Goal: Task Accomplishment & Management: Manage account settings

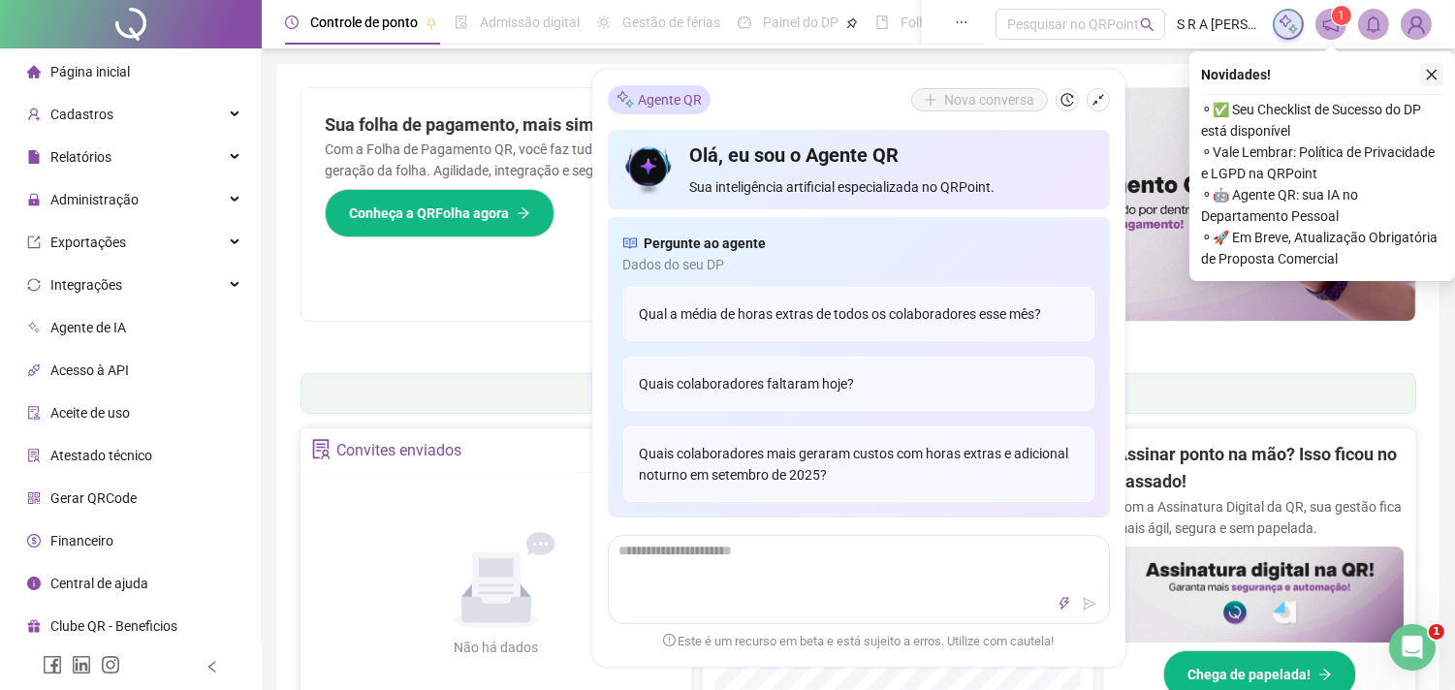
click at [1439, 72] on button "button" at bounding box center [1431, 74] width 23 height 23
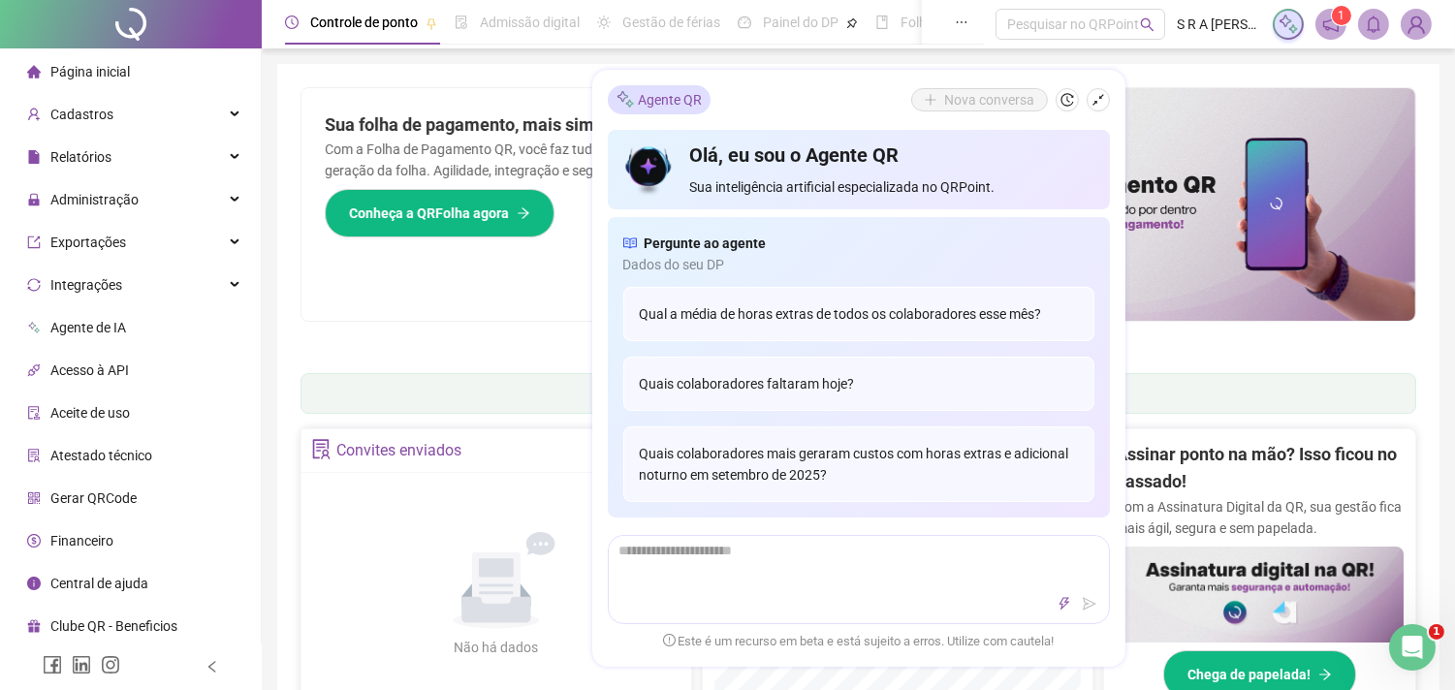
click at [1361, 27] on span at bounding box center [1373, 24] width 31 height 31
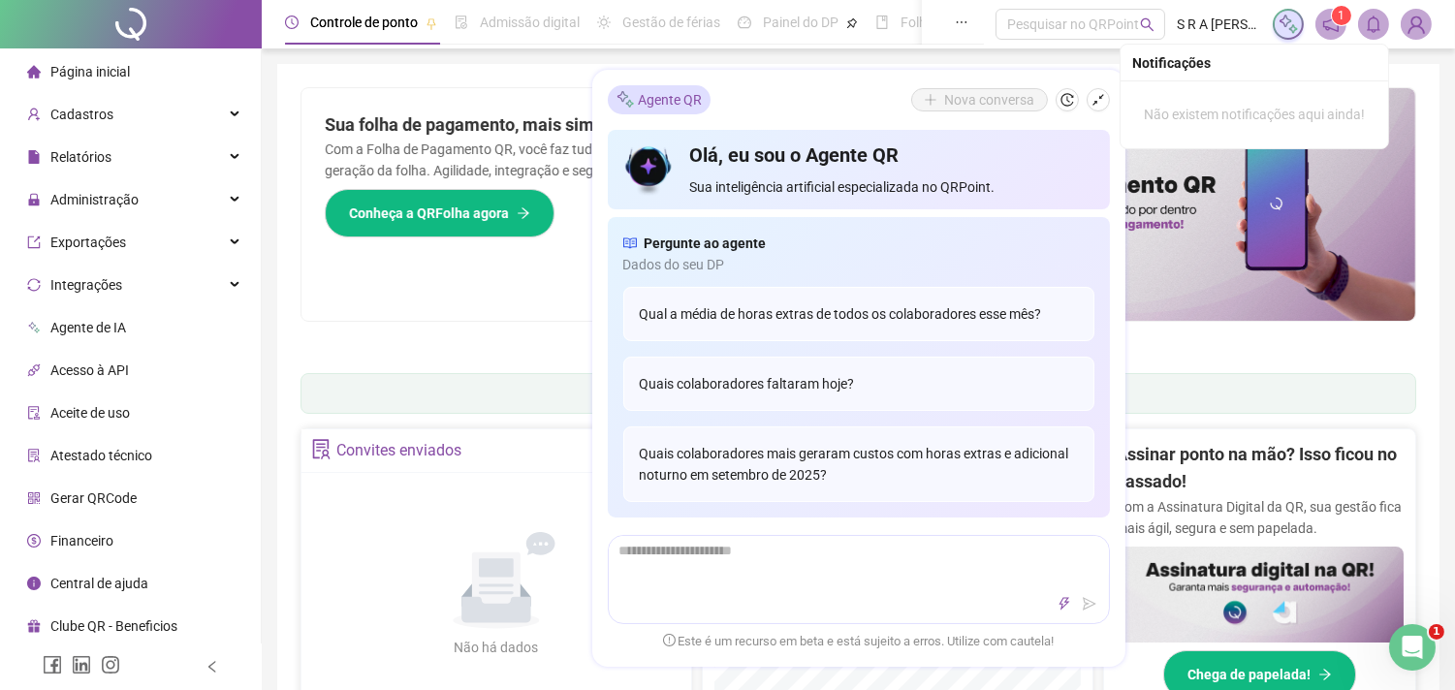
click at [1384, 25] on span at bounding box center [1373, 24] width 31 height 31
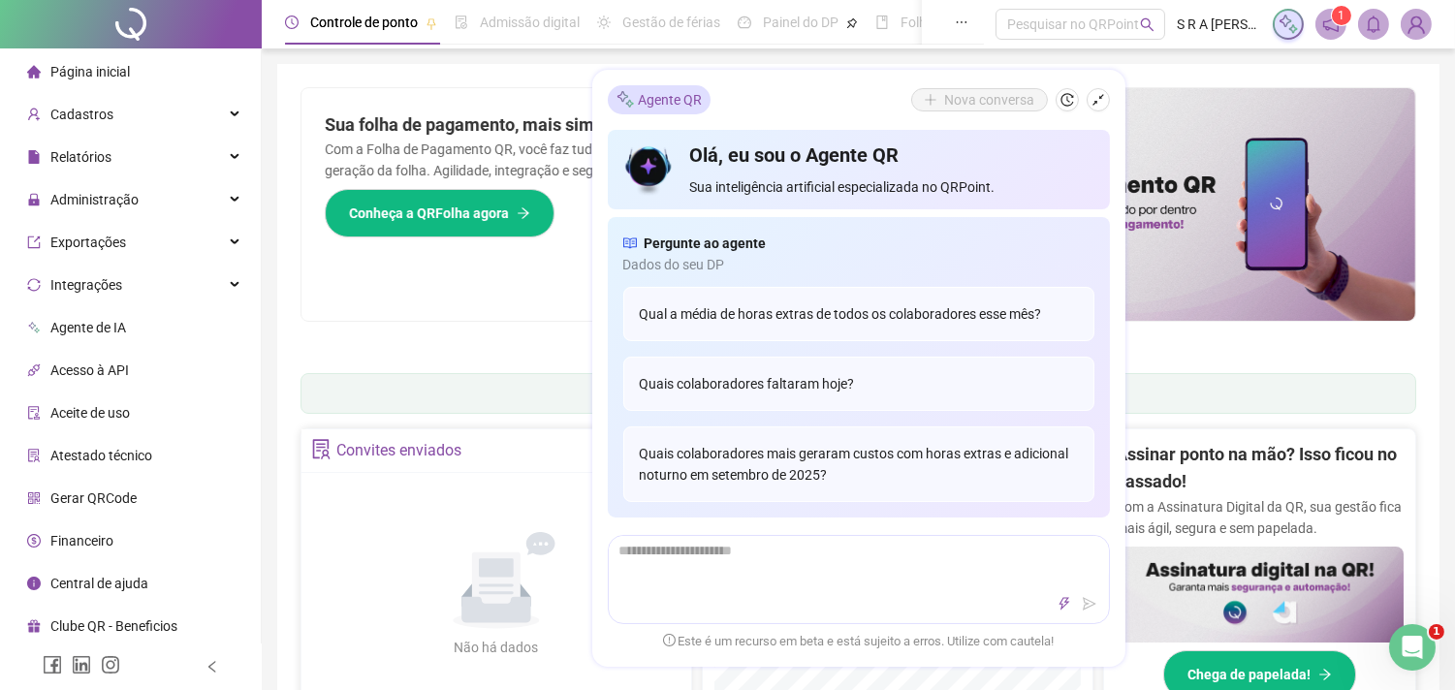
click at [1324, 21] on icon "notification" at bounding box center [1331, 24] width 16 height 16
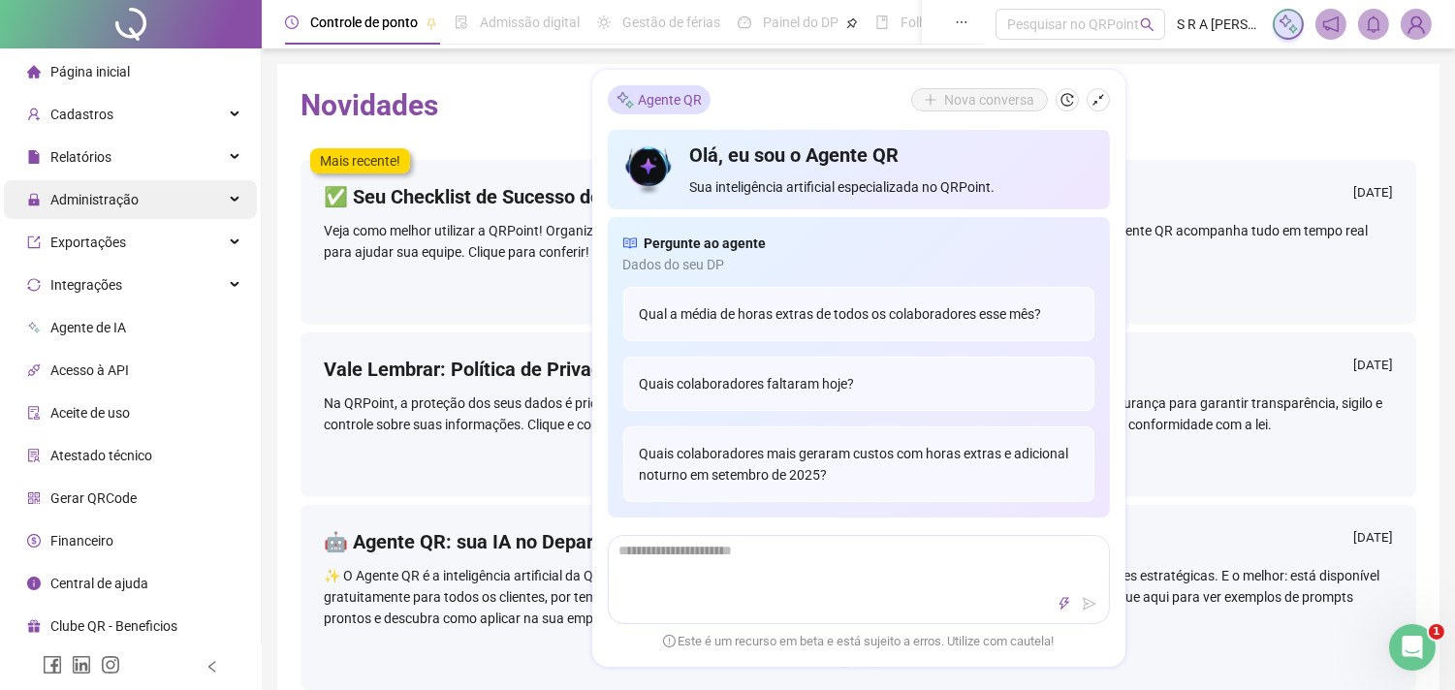
click at [152, 210] on div "Administração" at bounding box center [130, 199] width 253 height 39
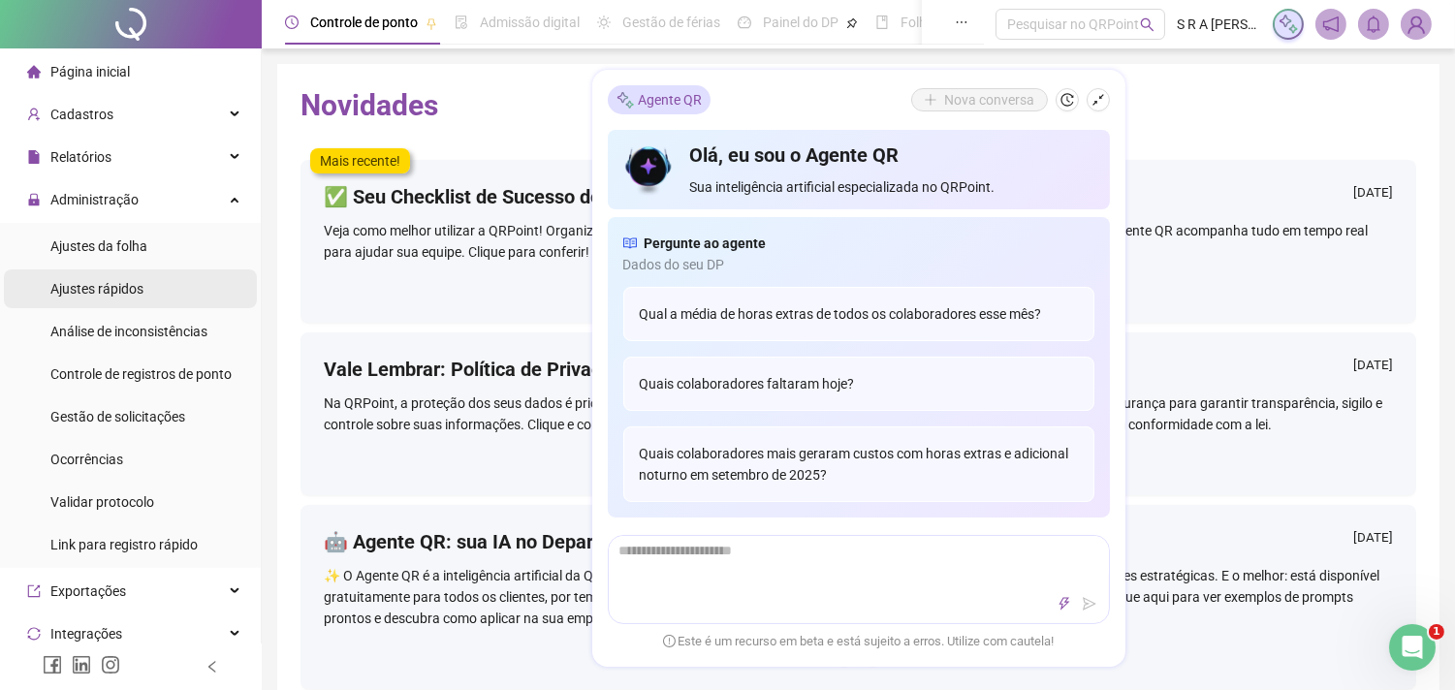
click at [167, 288] on li "Ajustes rápidos" at bounding box center [130, 288] width 253 height 39
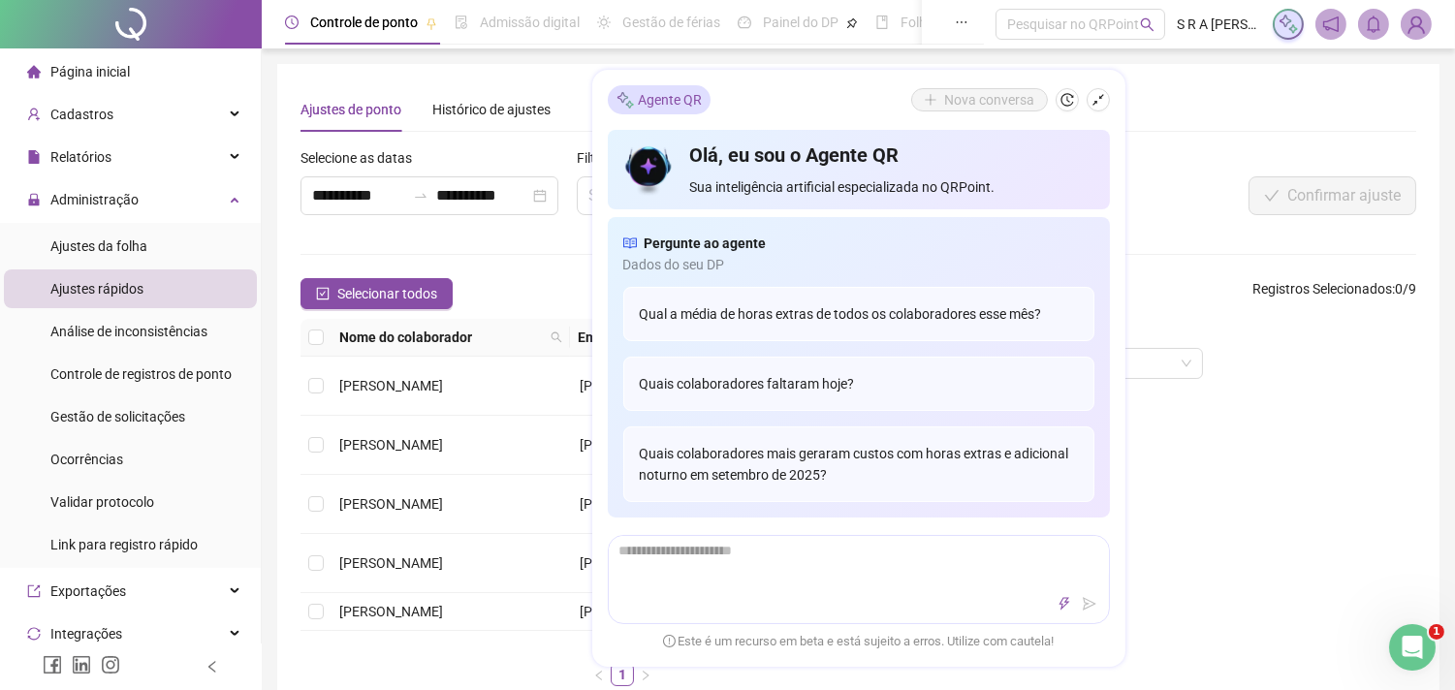
click at [1132, 93] on div "Ajustes de ponto Histórico de ajustes" at bounding box center [858, 109] width 1116 height 45
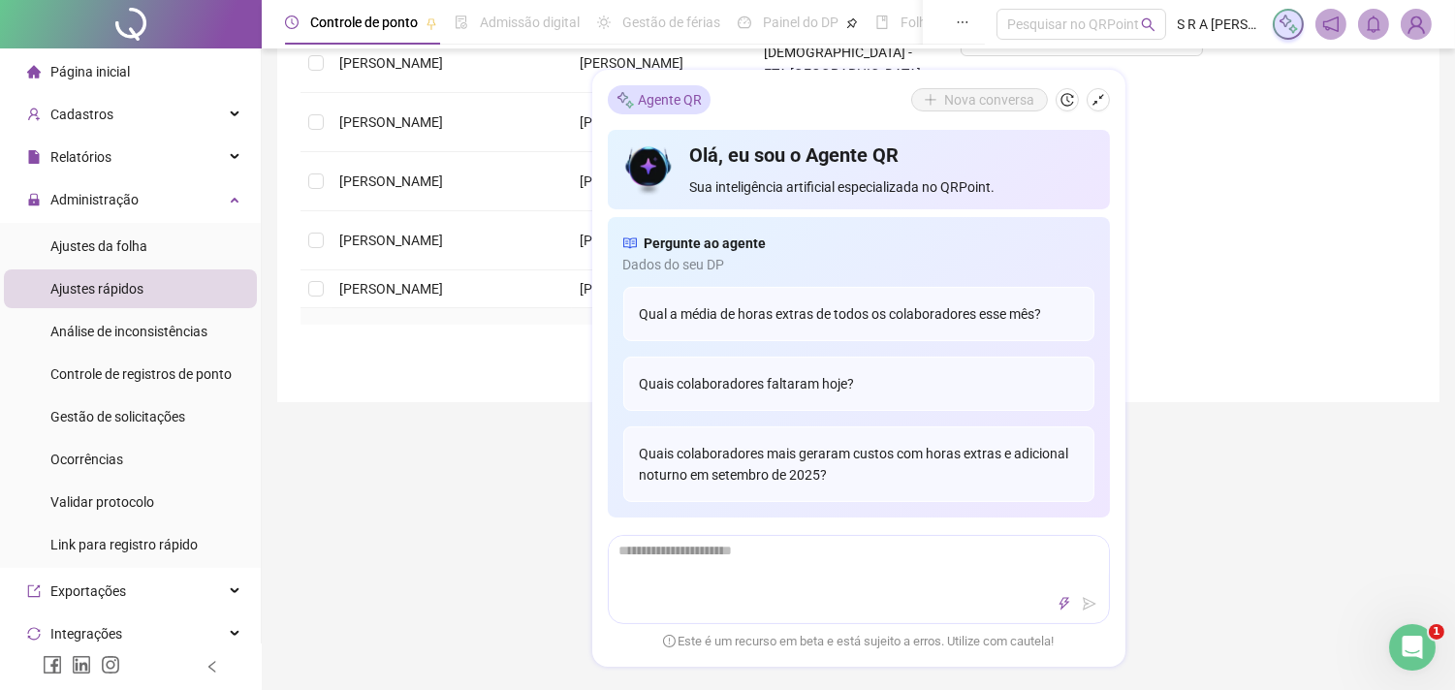
scroll to position [215, 0]
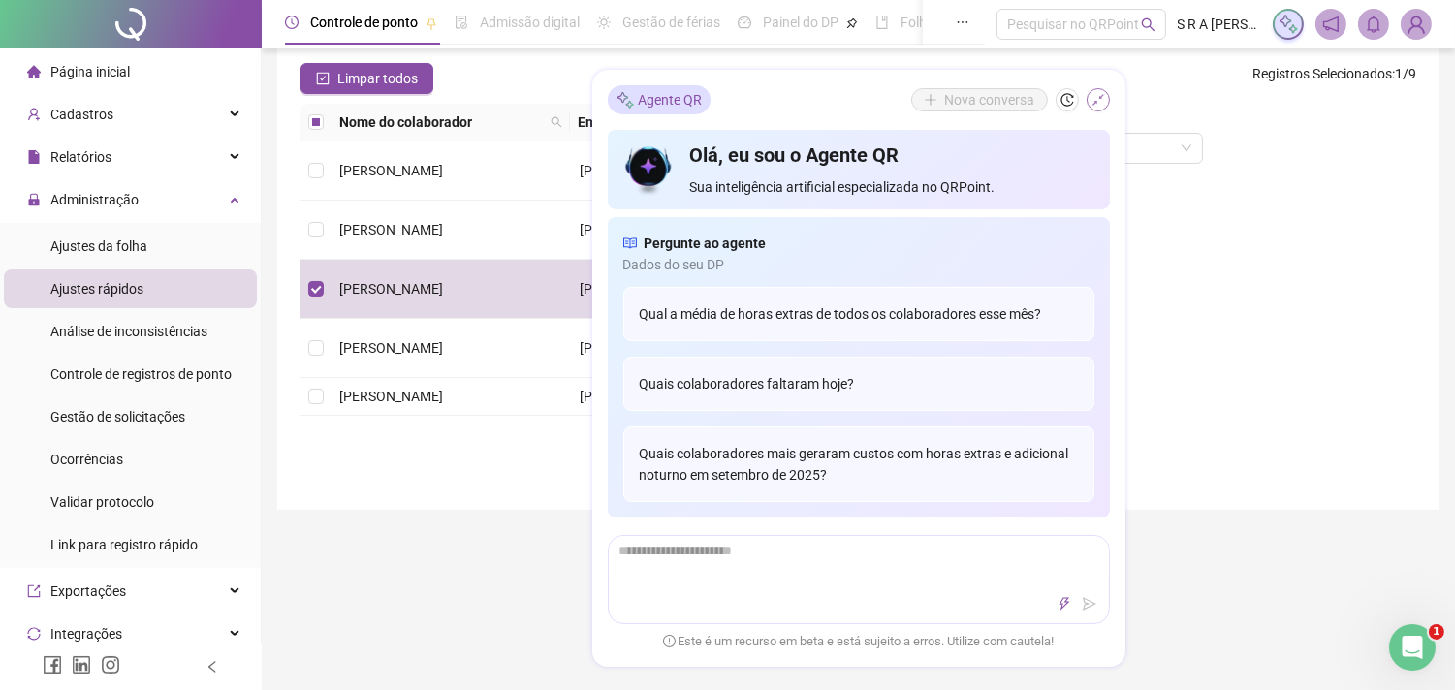
click at [1091, 100] on icon "shrink" at bounding box center [1098, 100] width 14 height 14
click at [1090, 100] on form "**********" at bounding box center [858, 209] width 1116 height 554
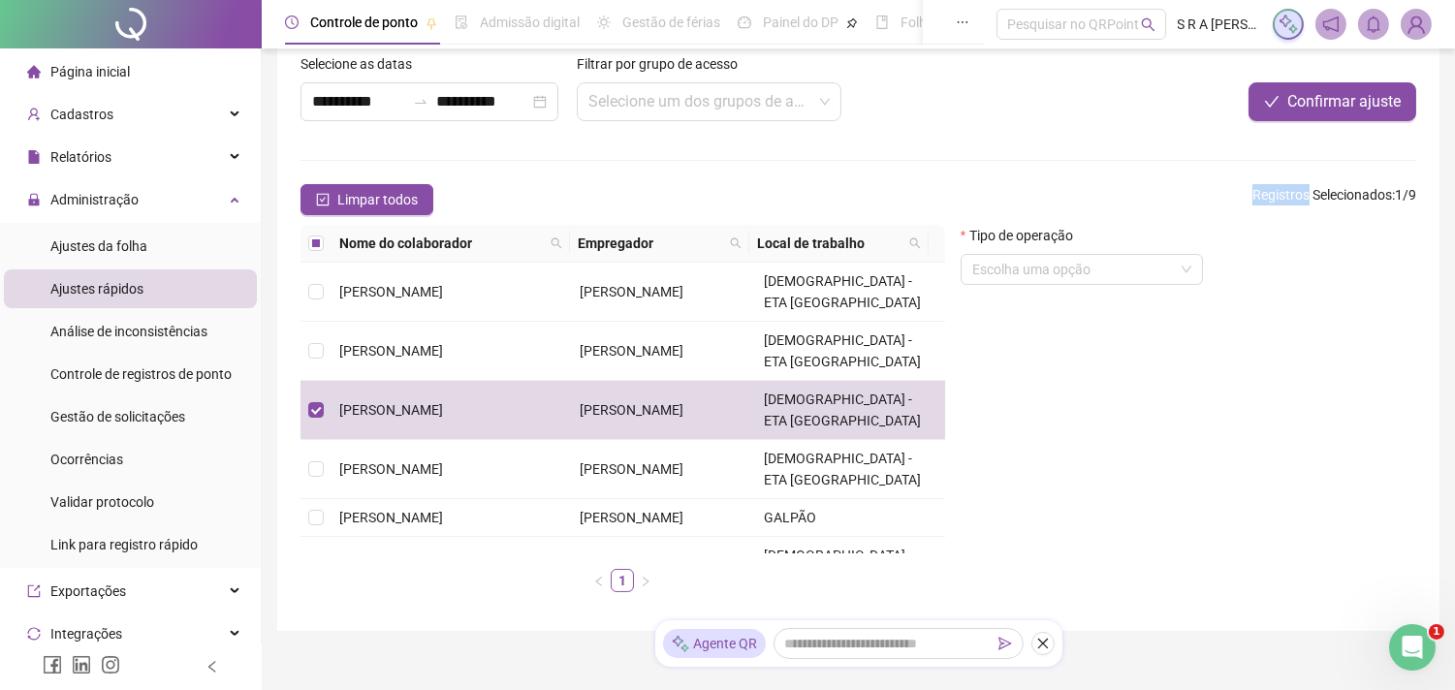
scroll to position [56, 0]
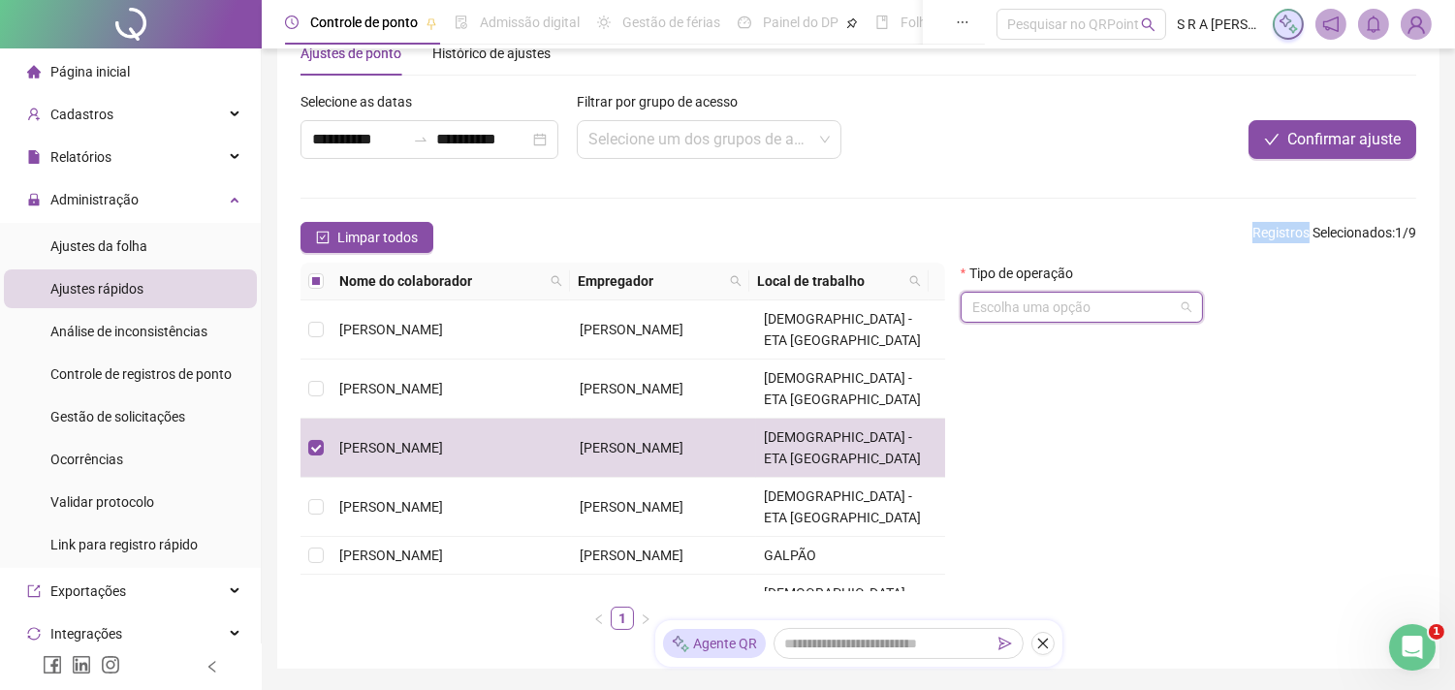
click at [1095, 303] on input "search" at bounding box center [1073, 307] width 202 height 29
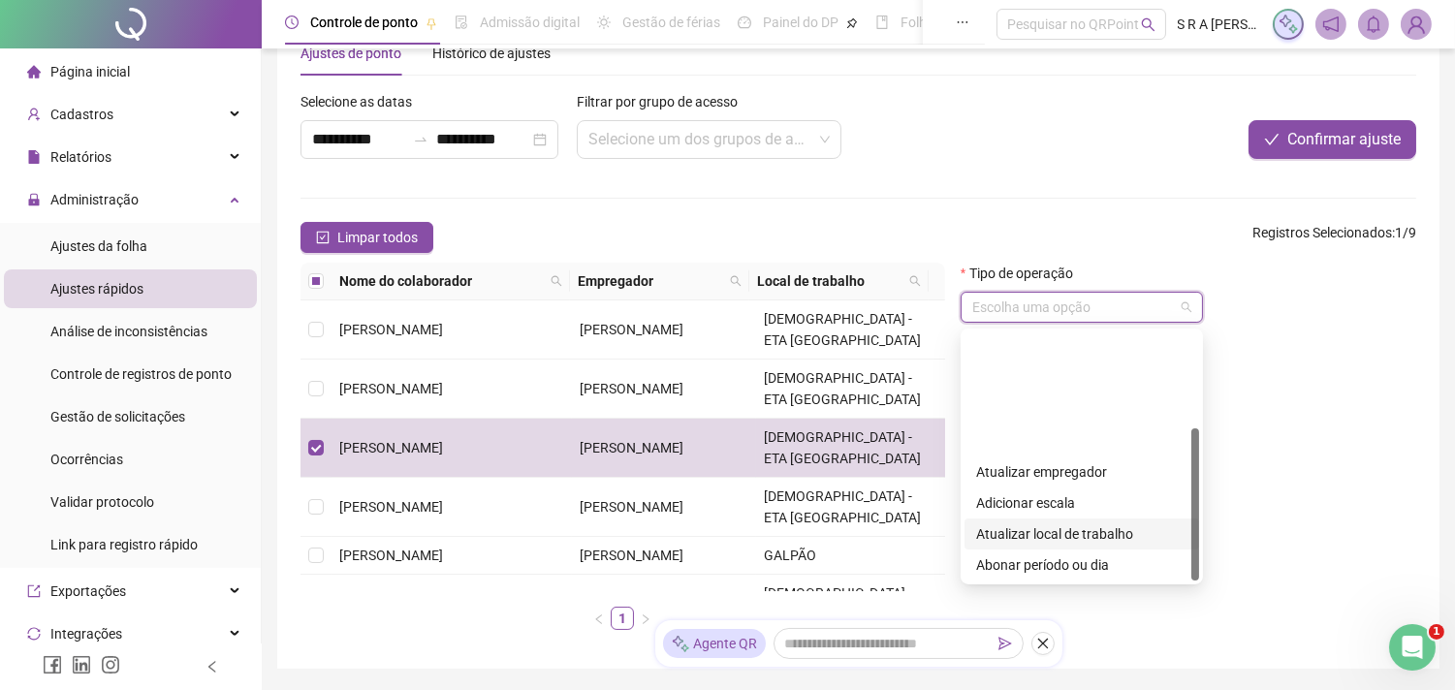
scroll to position [155, 0]
click at [1072, 531] on div "Cancelar fechamento da folha" at bounding box center [1081, 533] width 211 height 21
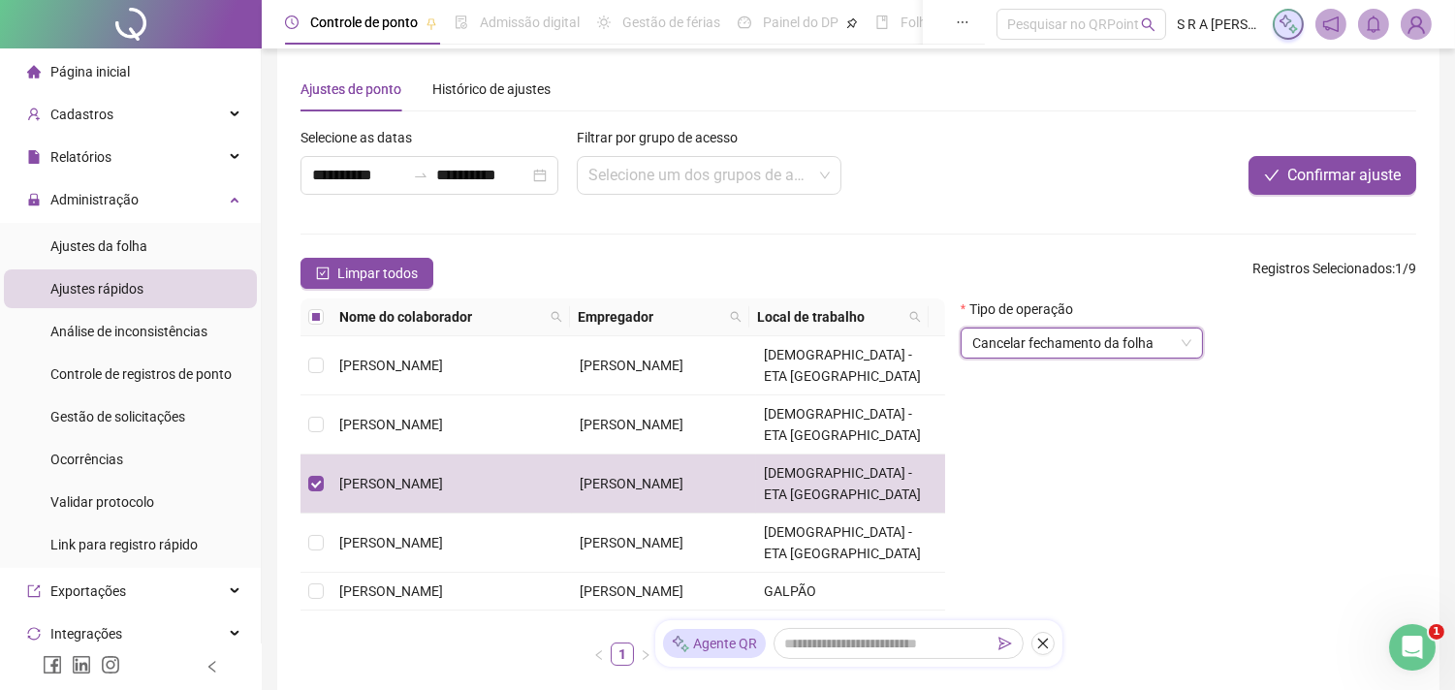
scroll to position [0, 0]
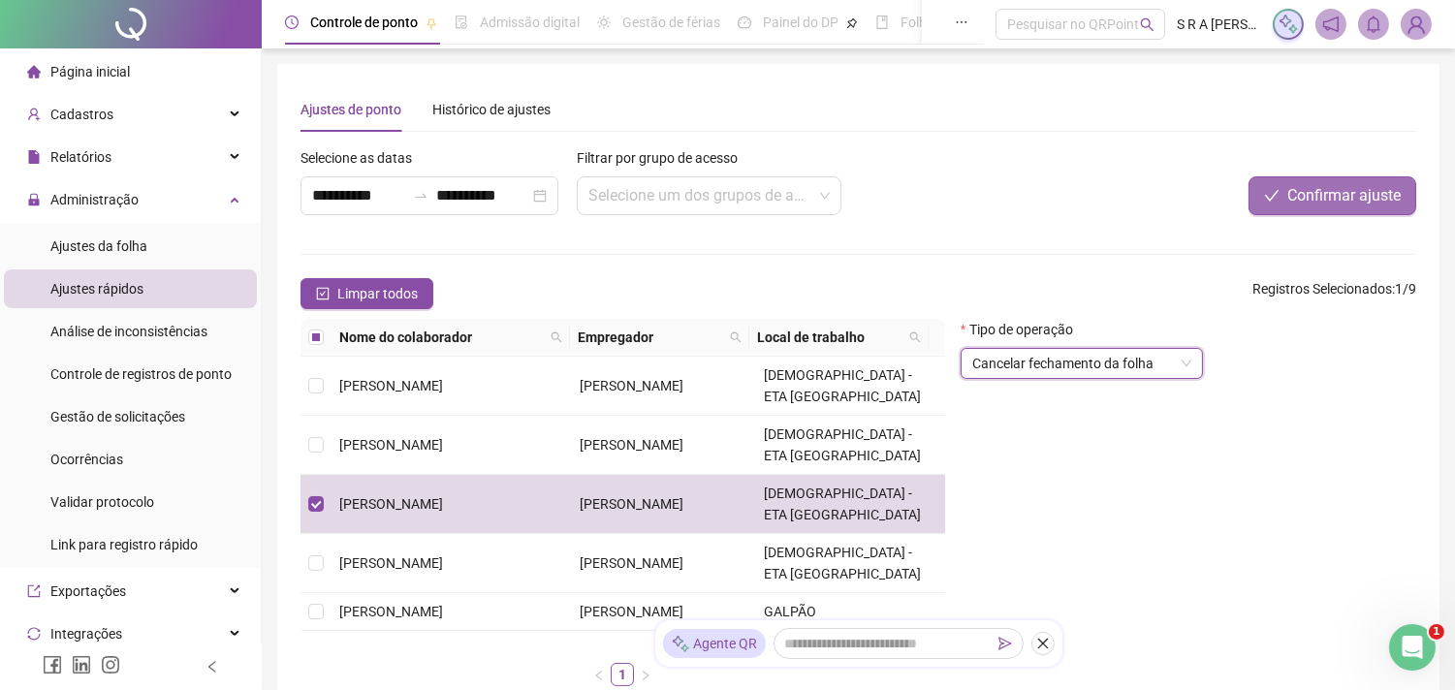
click at [1340, 205] on span "Confirmar ajuste" at bounding box center [1343, 195] width 113 height 23
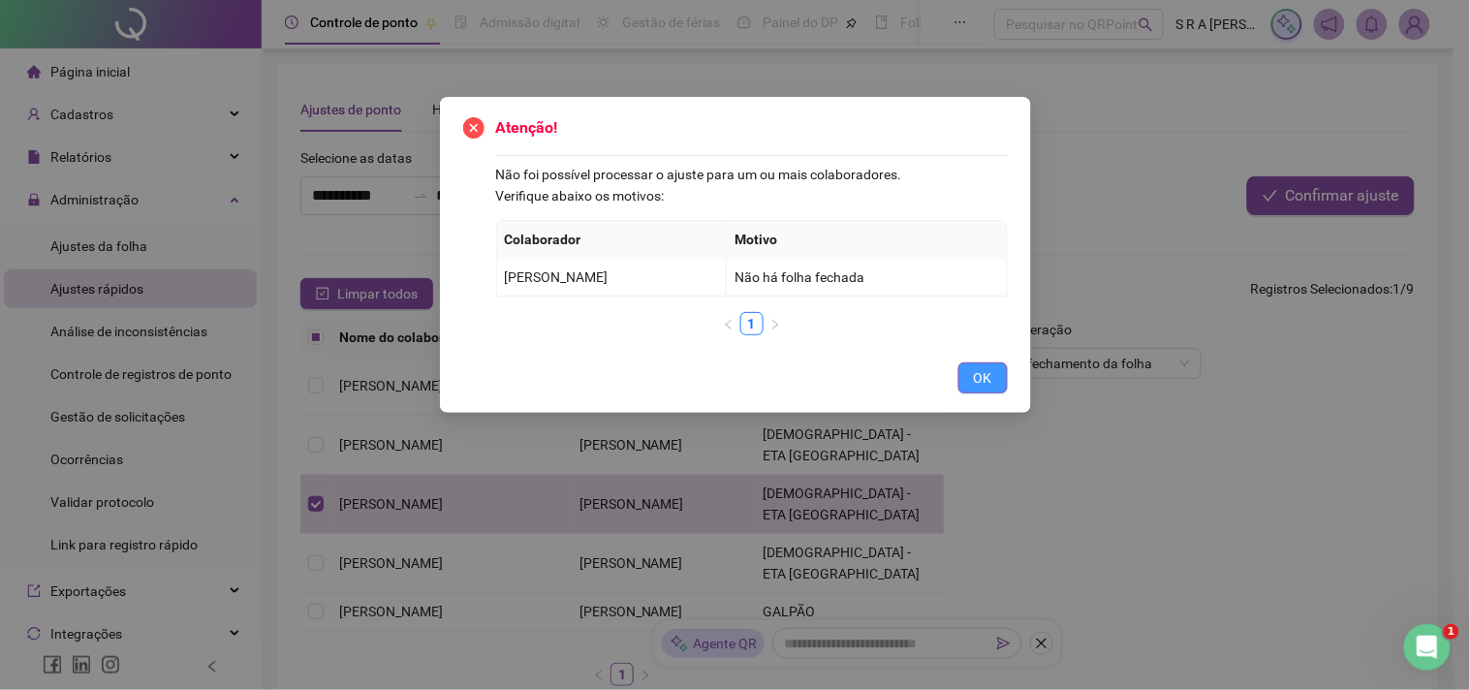
click at [991, 374] on span "OK" at bounding box center [983, 377] width 18 height 21
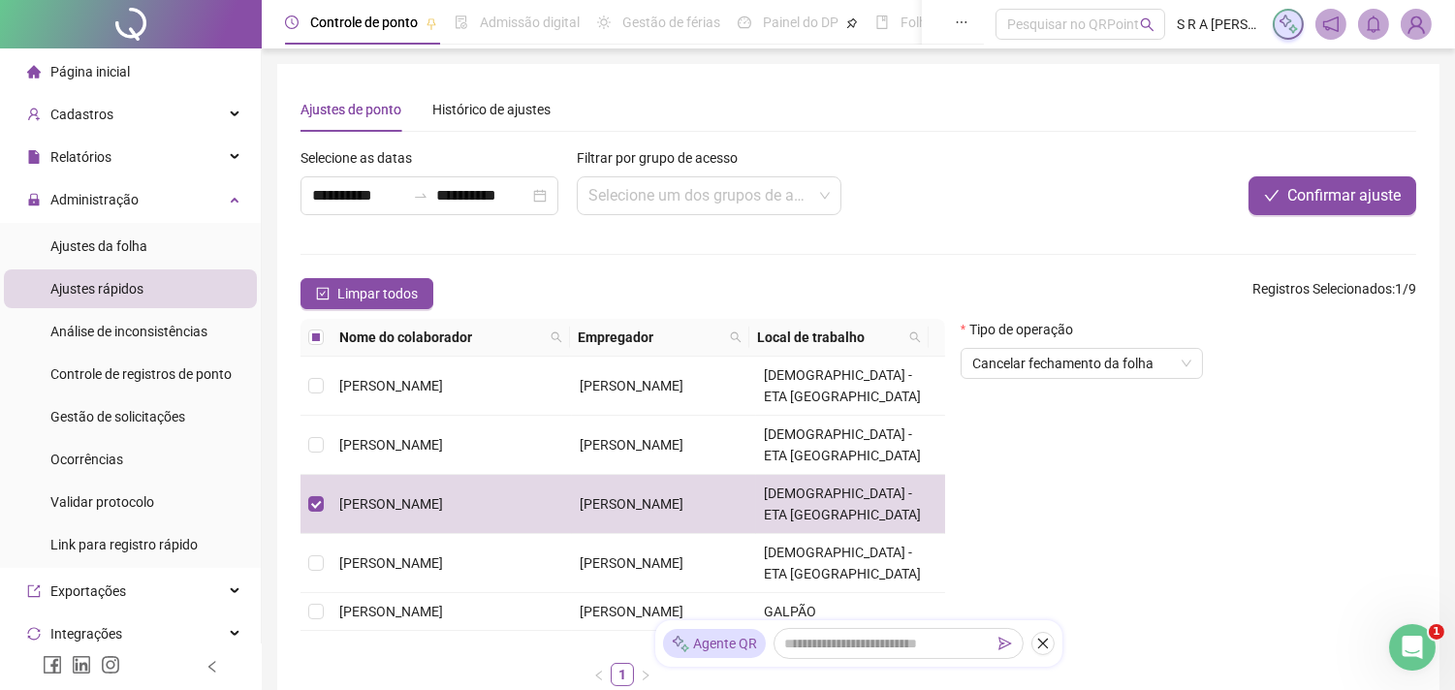
click at [1018, 512] on div "Tipo de operação Cancelar fechamento da folha" at bounding box center [1188, 510] width 471 height 383
click at [190, 189] on div "Administração" at bounding box center [130, 199] width 253 height 39
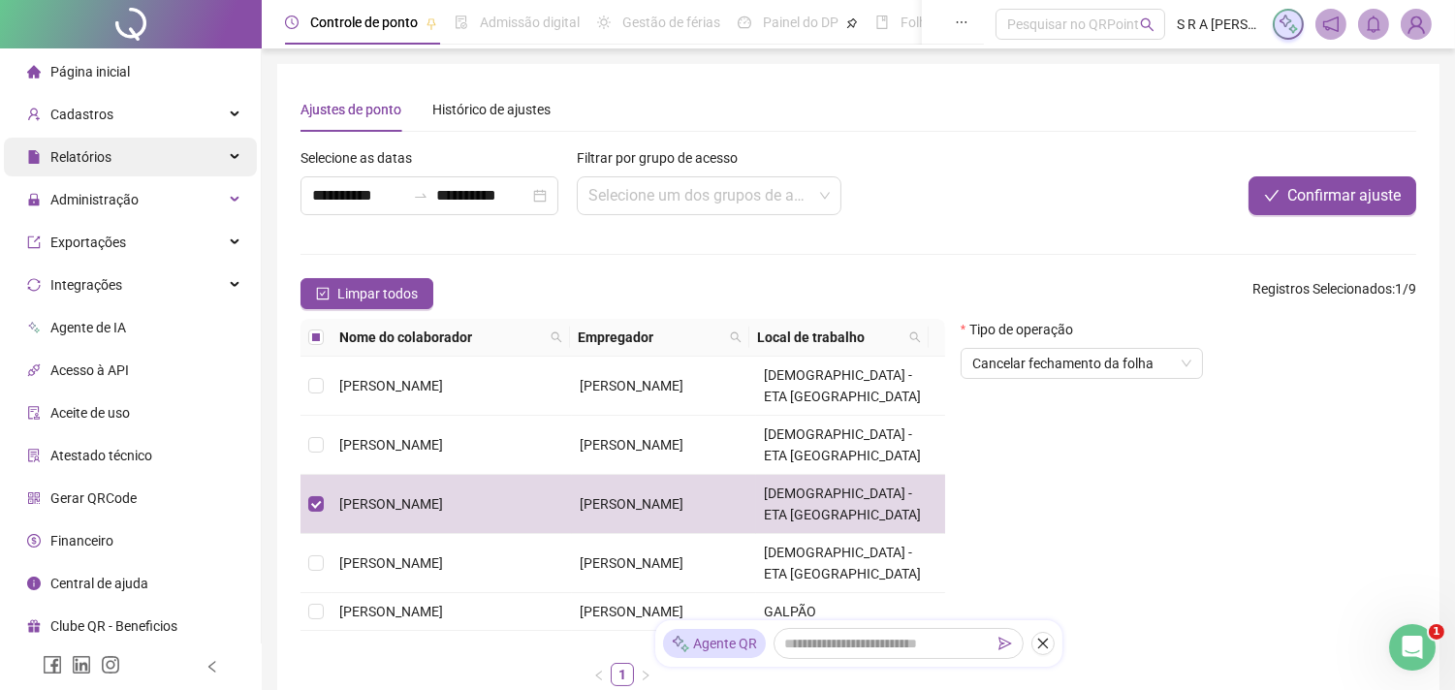
click at [200, 165] on div "Relatórios" at bounding box center [130, 157] width 253 height 39
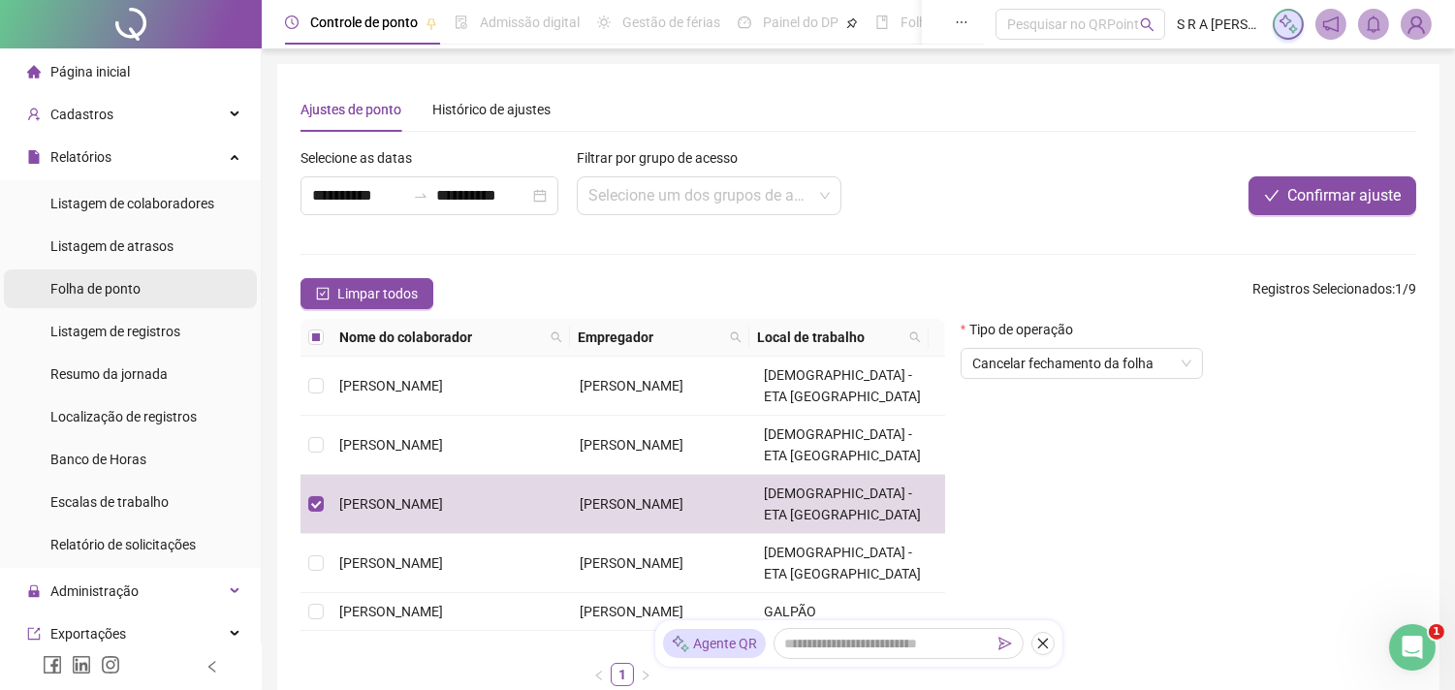
click at [186, 286] on li "Folha de ponto" at bounding box center [130, 288] width 253 height 39
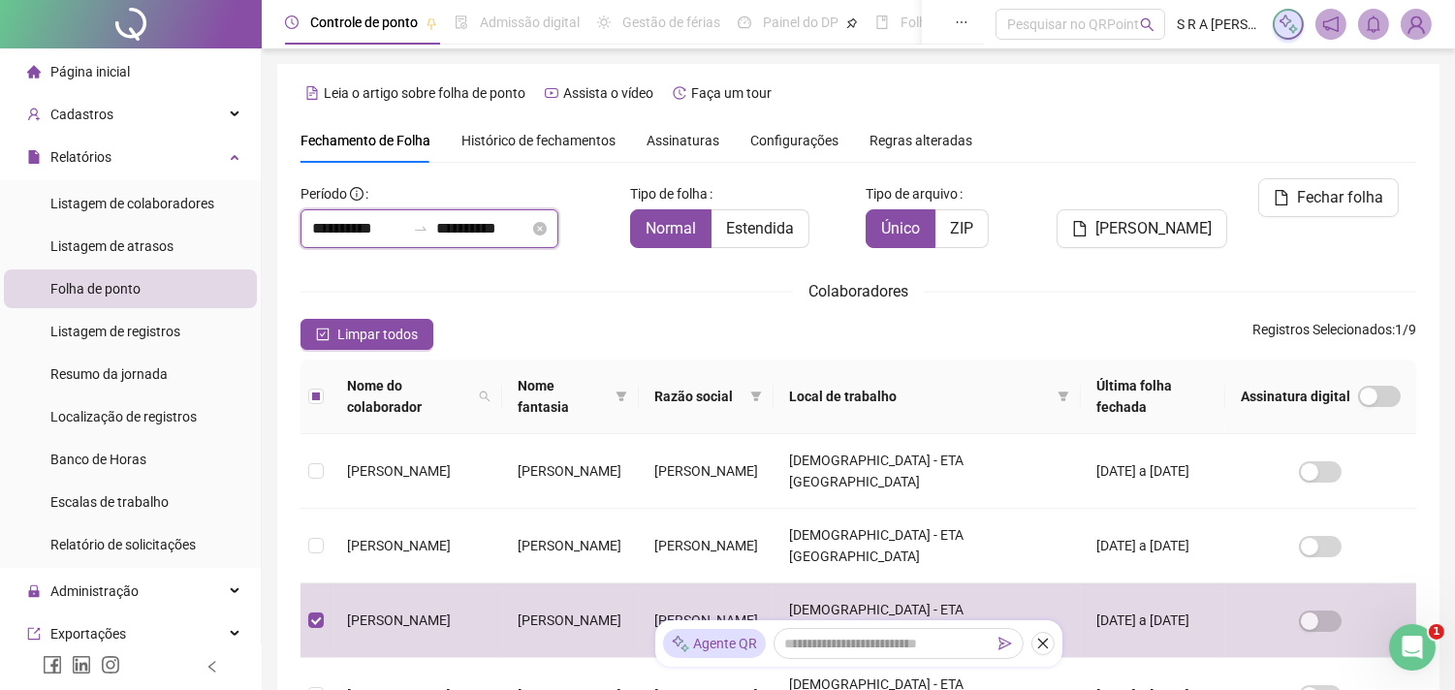
click at [494, 221] on input "**********" at bounding box center [482, 228] width 93 height 23
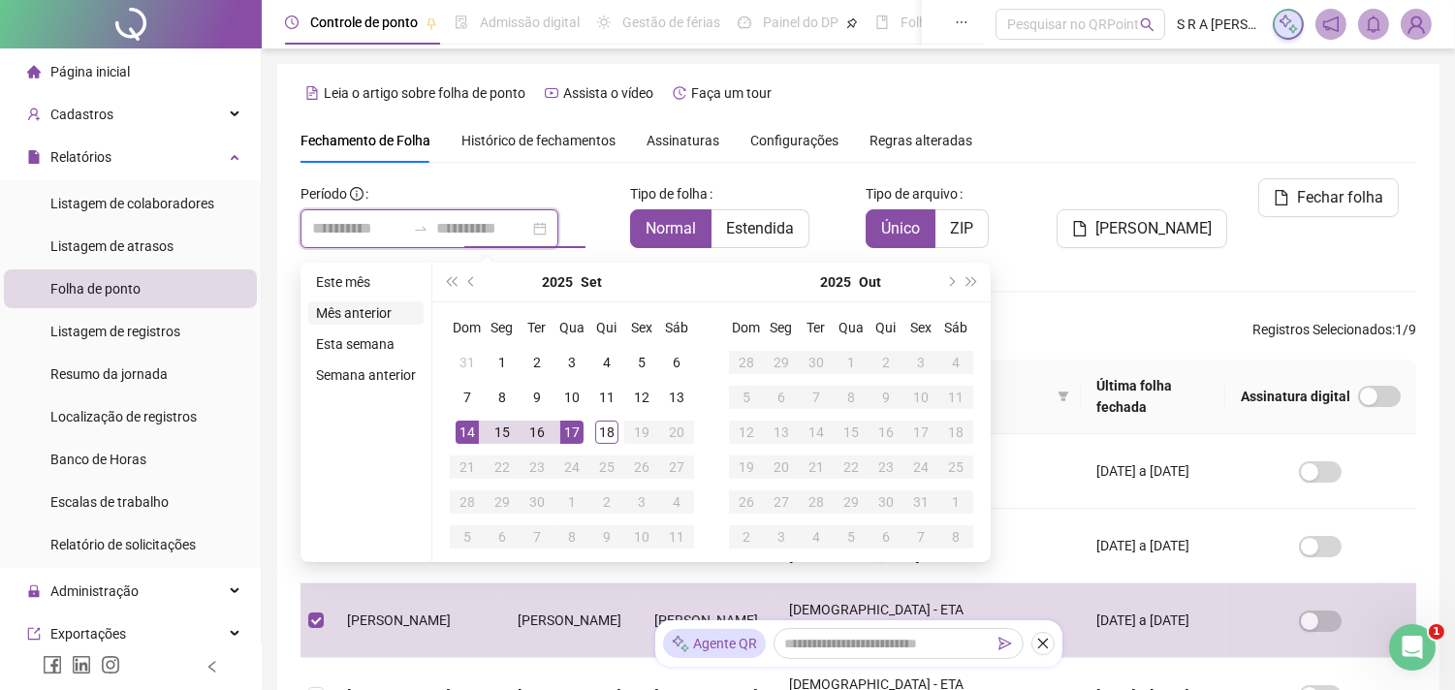
type input "**********"
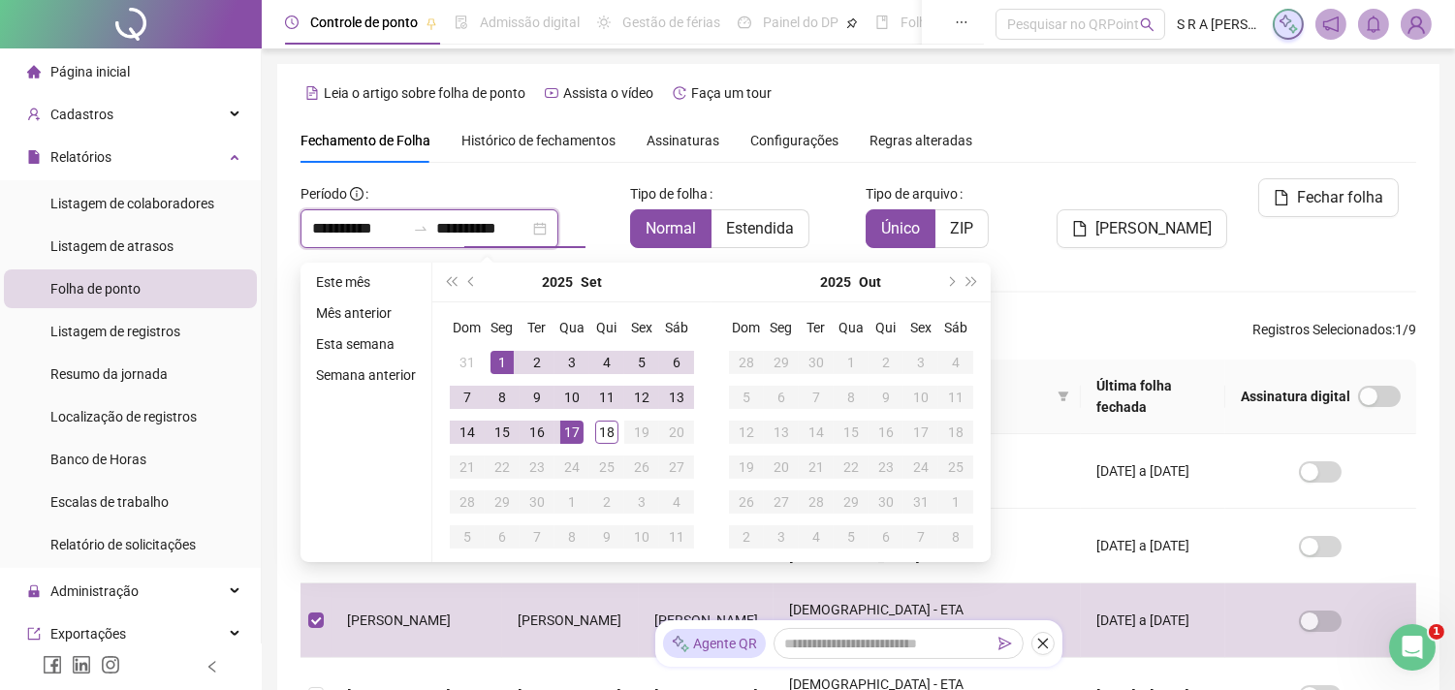
type input "**********"
click at [359, 282] on li "Este mês" at bounding box center [365, 281] width 115 height 23
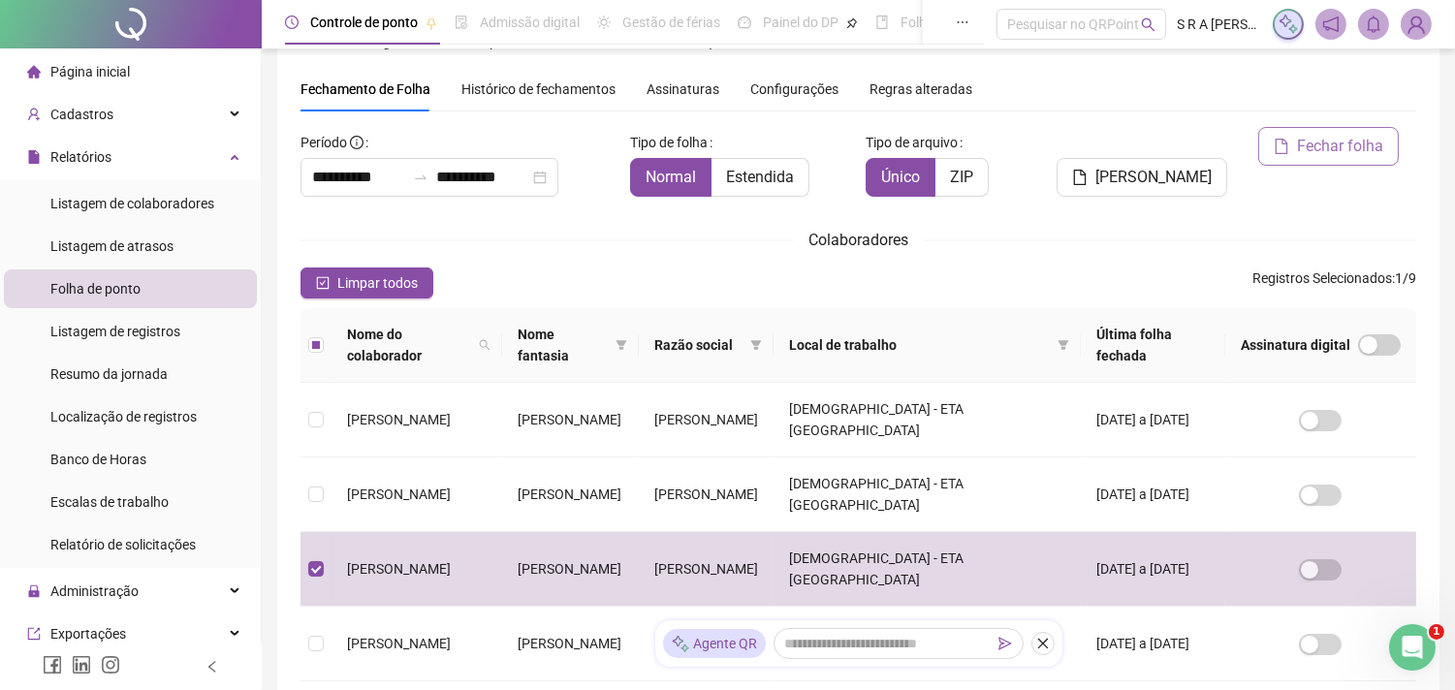
click at [1350, 147] on span "Fechar folha" at bounding box center [1340, 146] width 86 height 23
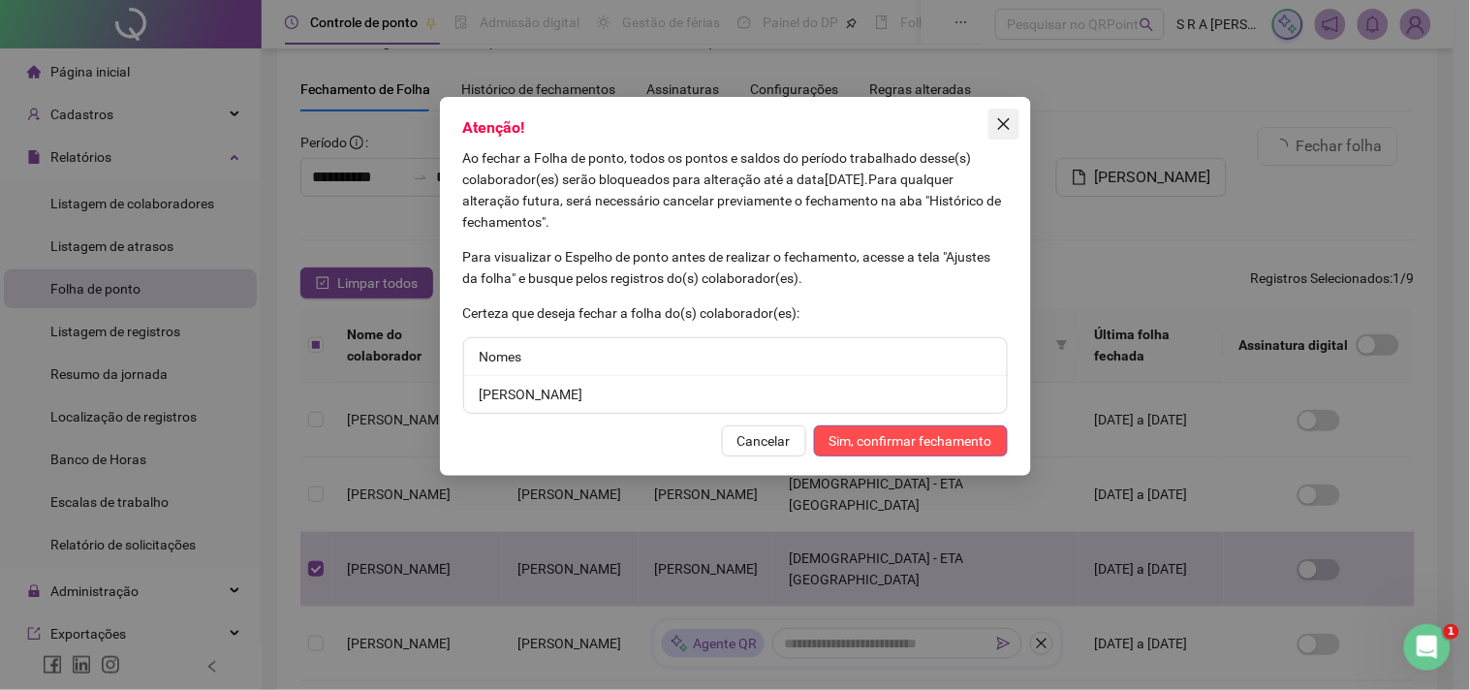
click at [1018, 126] on span "Close" at bounding box center [1004, 124] width 31 height 16
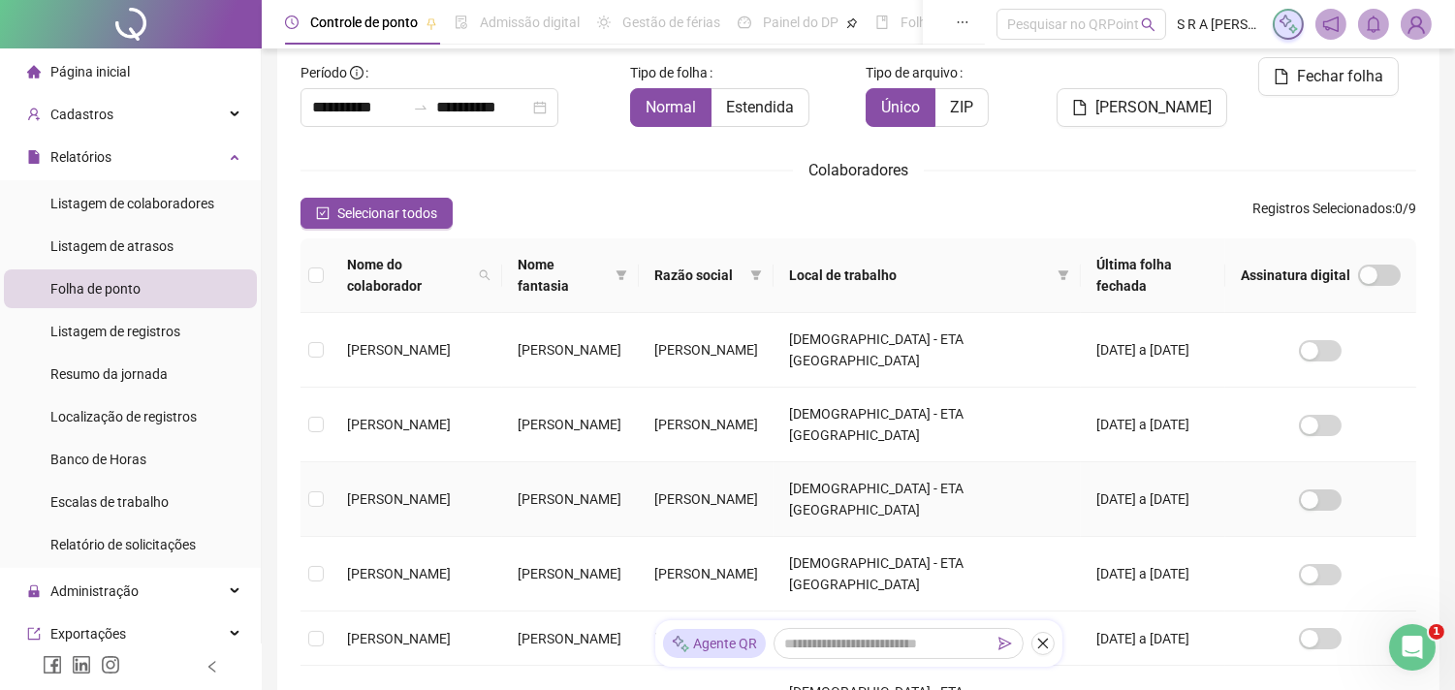
scroll to position [159, 0]
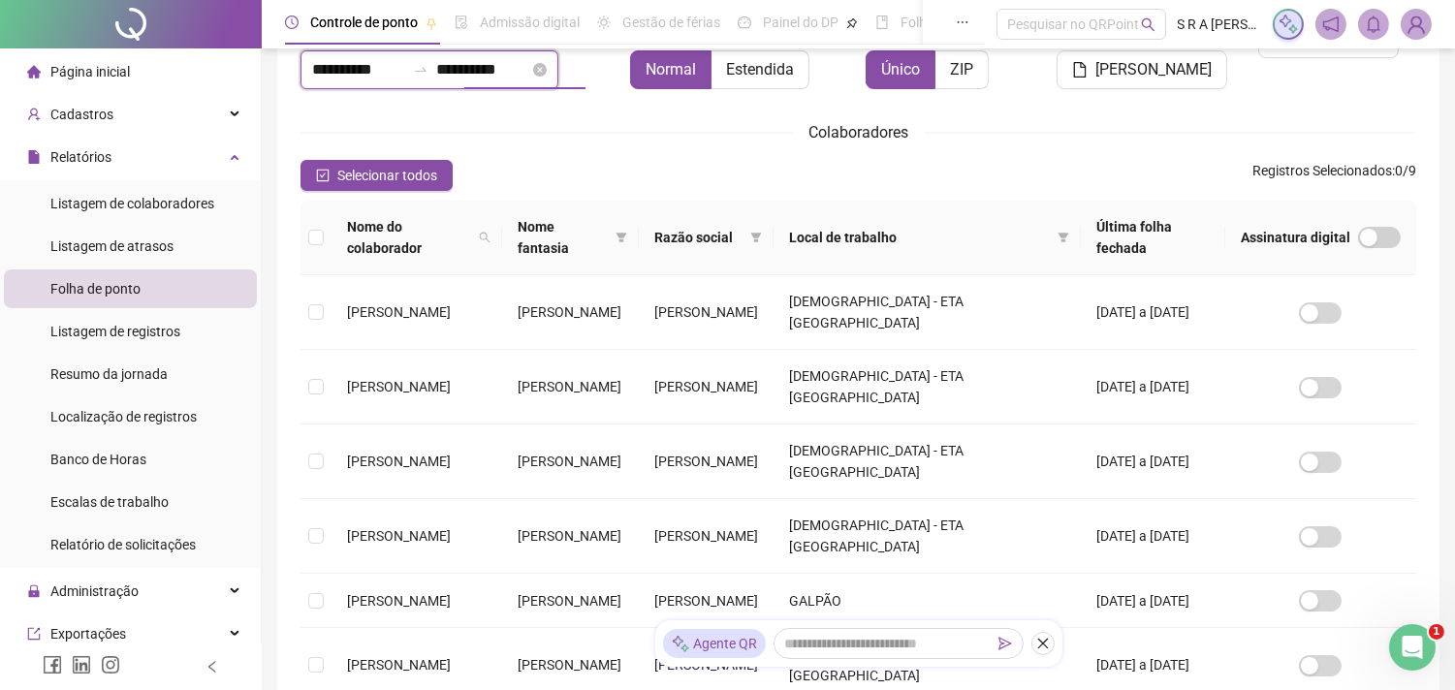
click at [529, 70] on input "**********" at bounding box center [482, 69] width 93 height 23
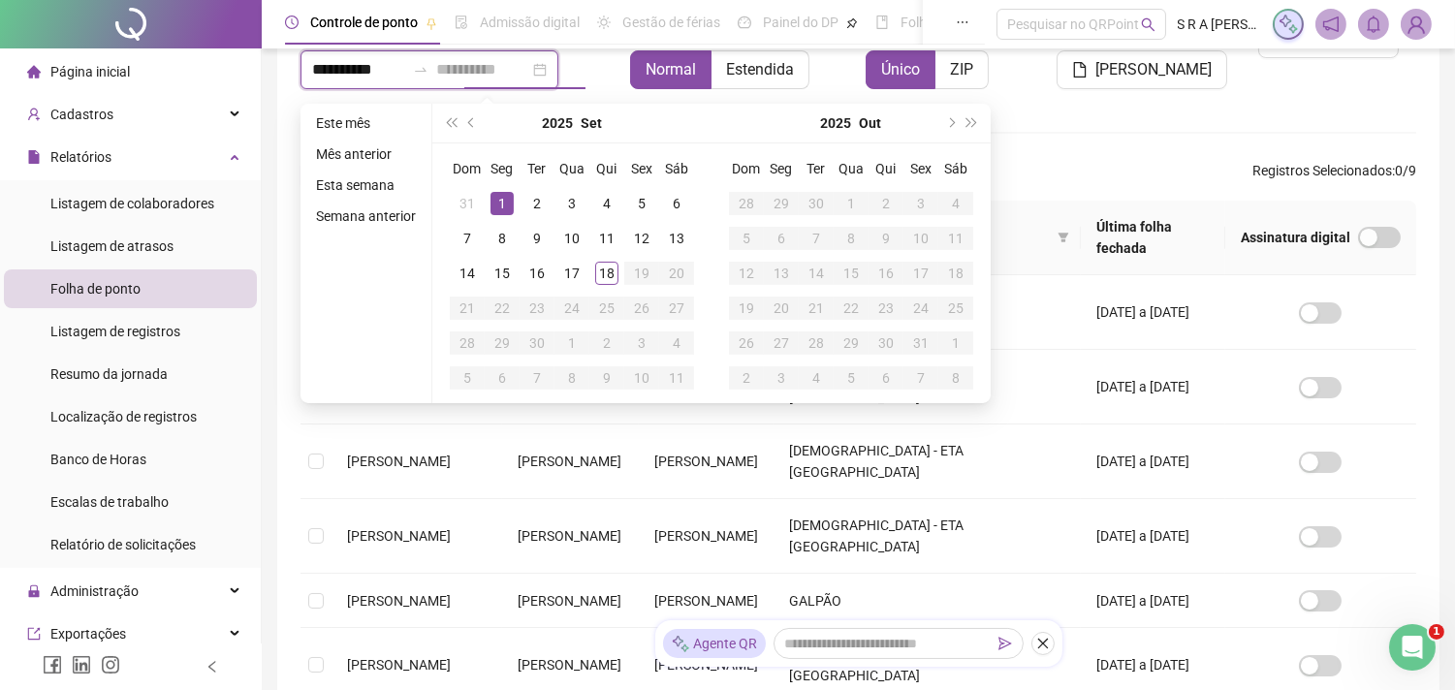
type input "**********"
click at [504, 205] on div "1" at bounding box center [501, 203] width 23 height 23
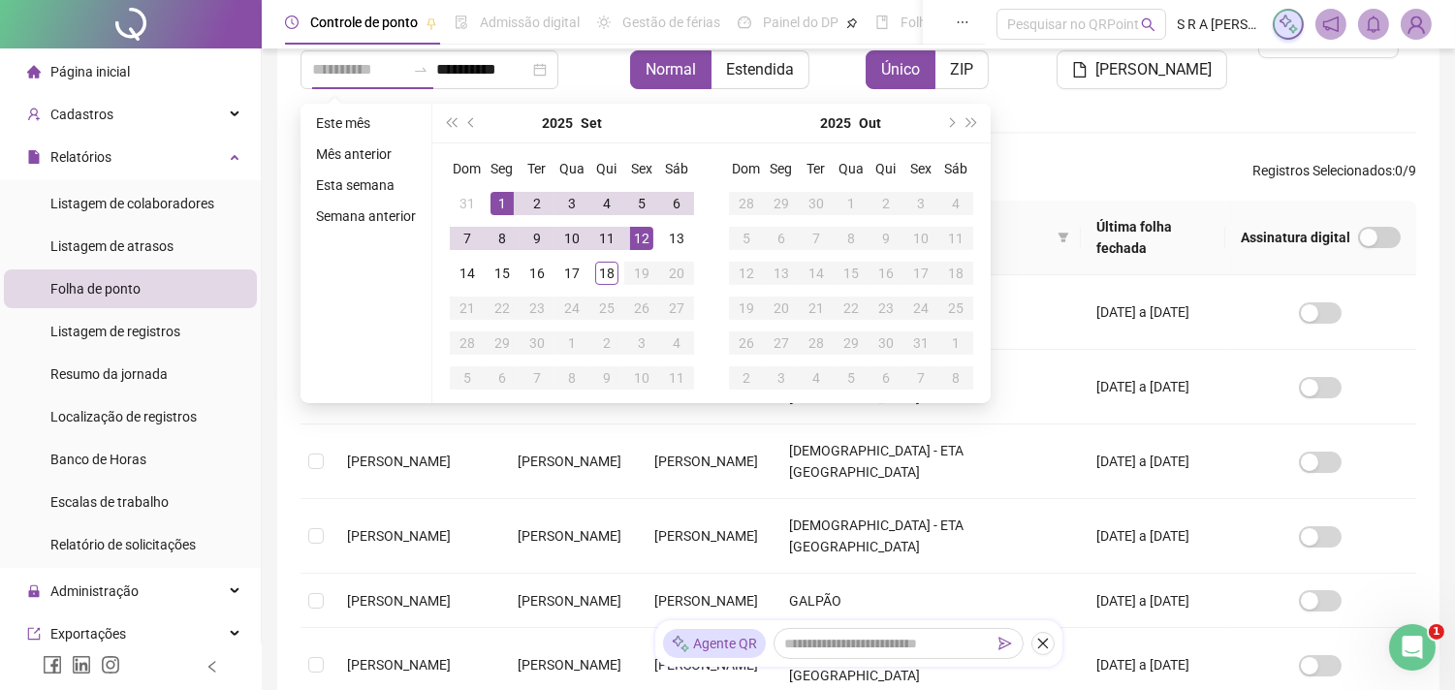
click at [632, 231] on div "12" at bounding box center [641, 238] width 23 height 23
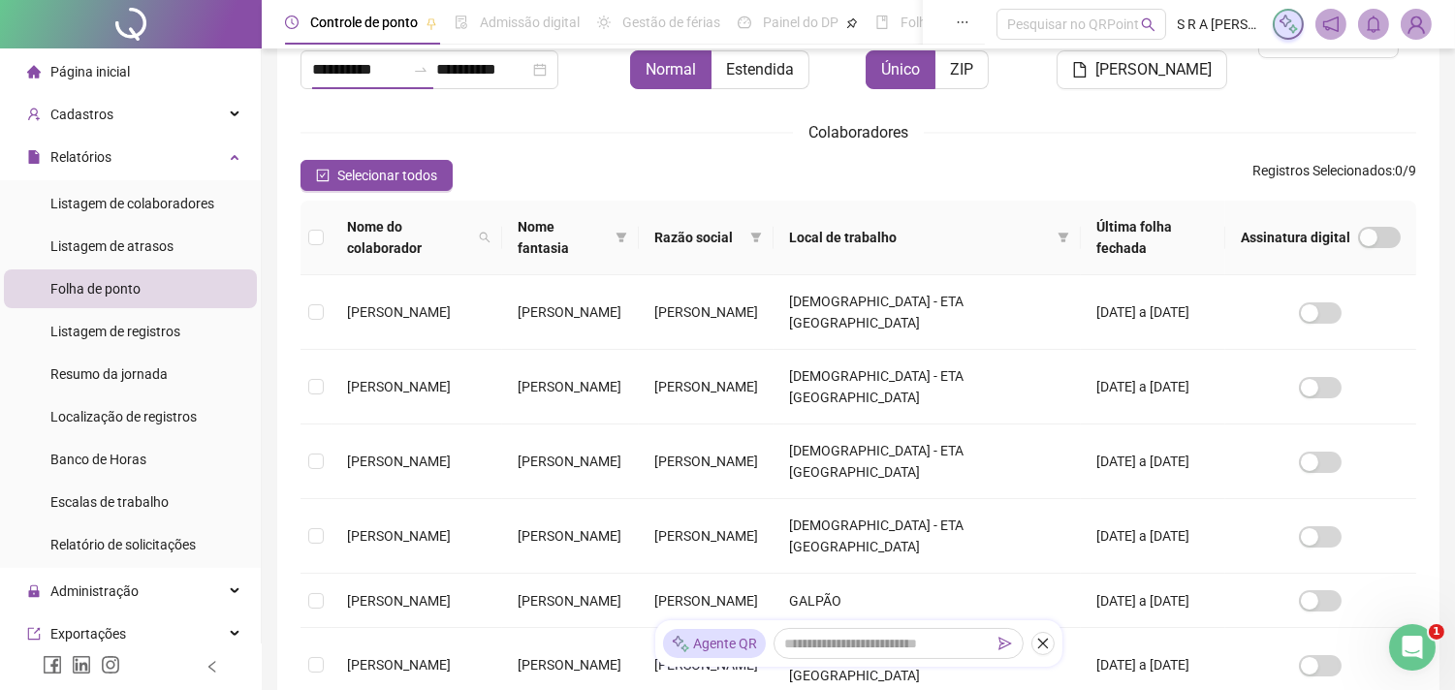
scroll to position [51, 0]
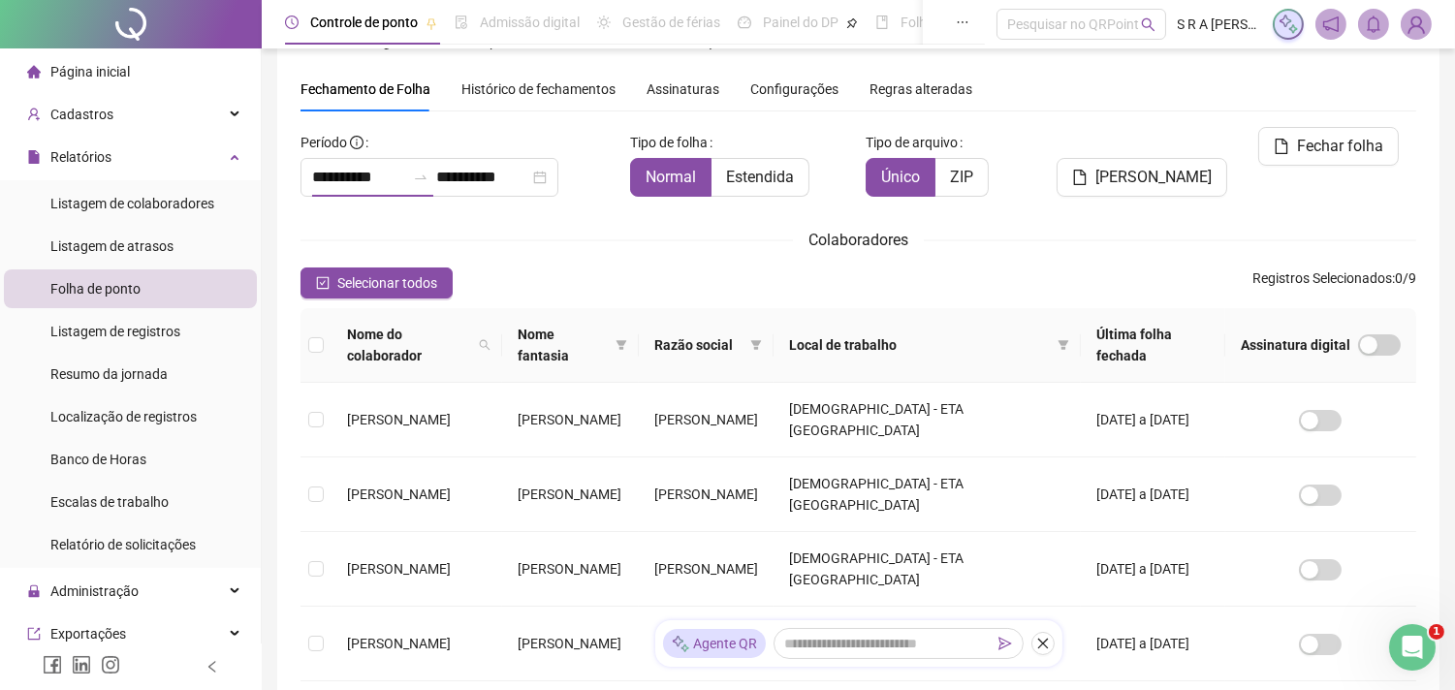
type input "**********"
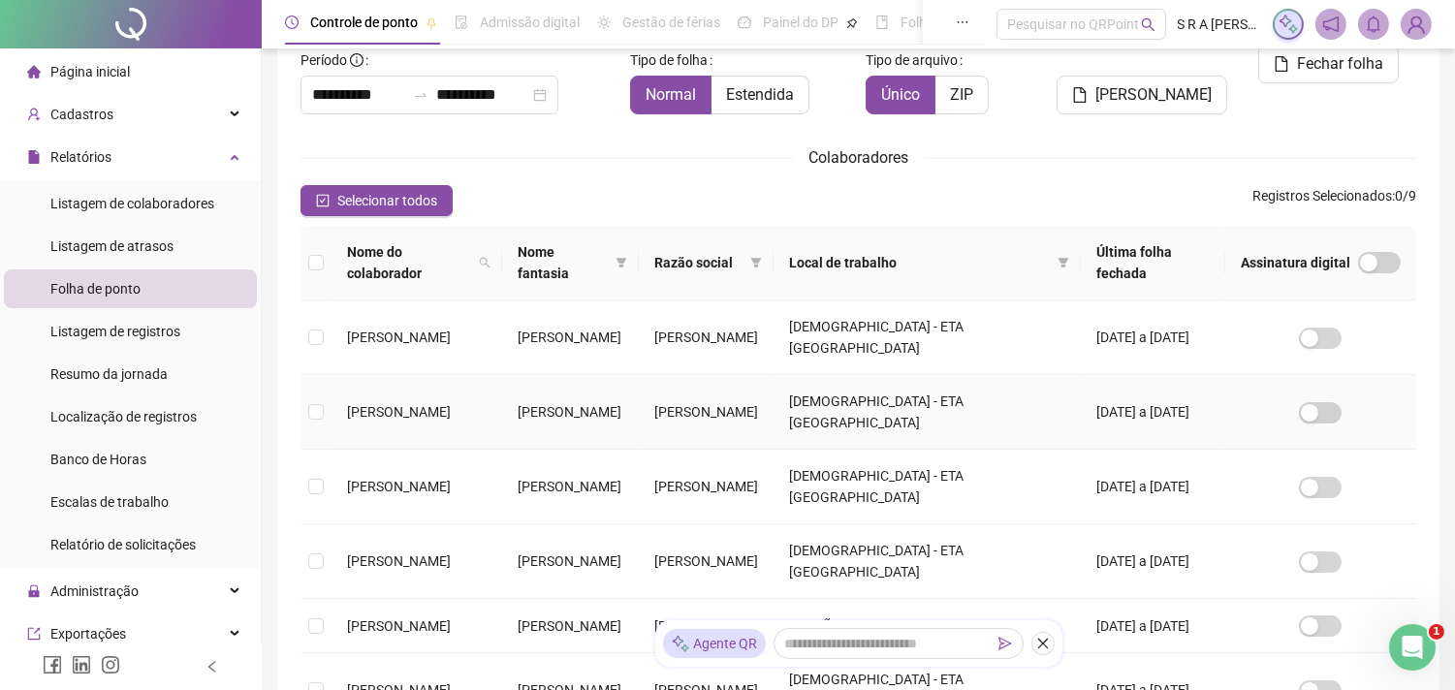
scroll to position [159, 0]
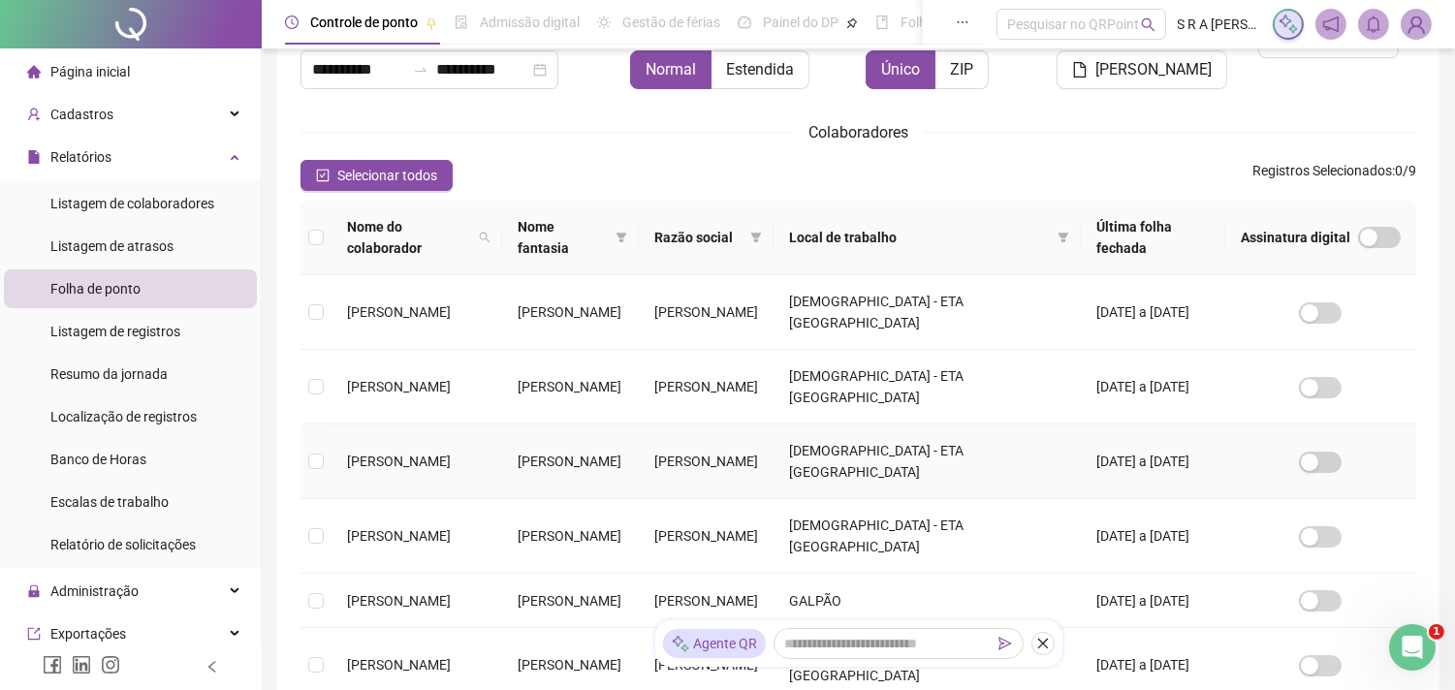
click at [337, 458] on td "[PERSON_NAME]" at bounding box center [417, 462] width 171 height 75
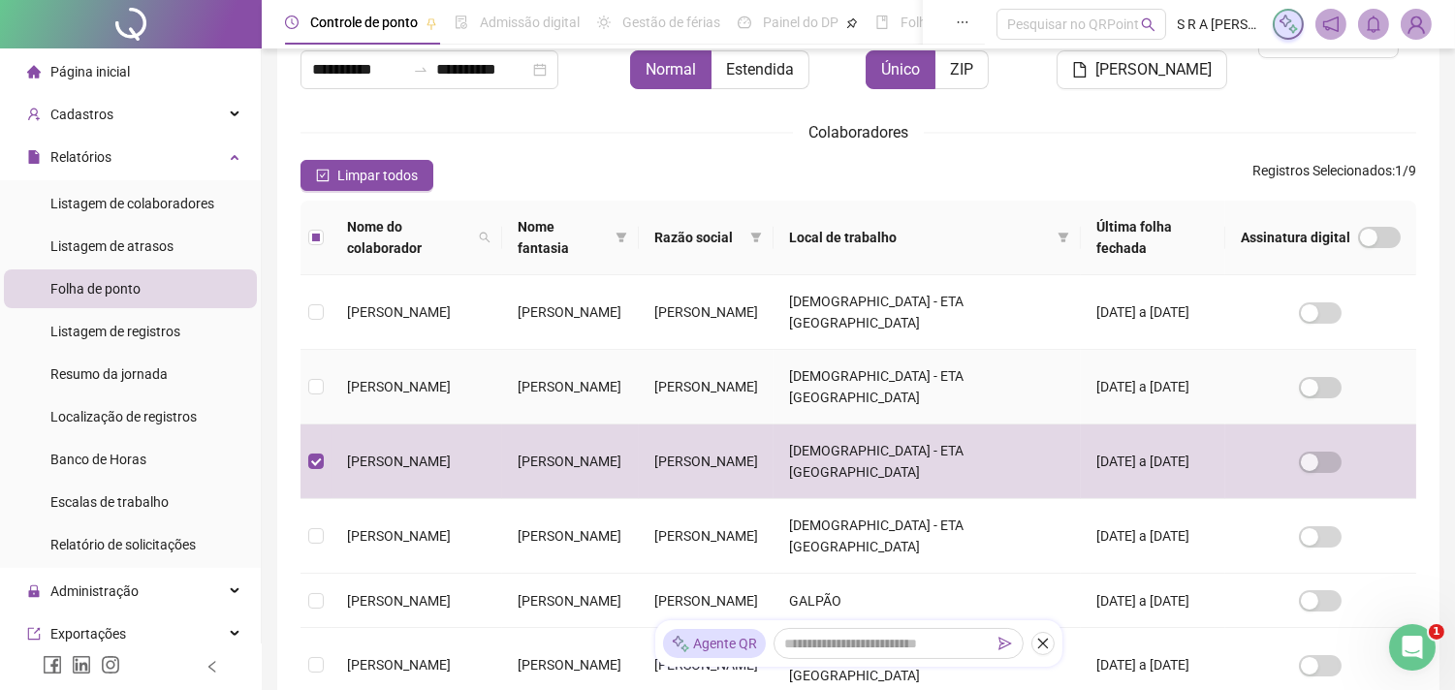
scroll to position [51, 0]
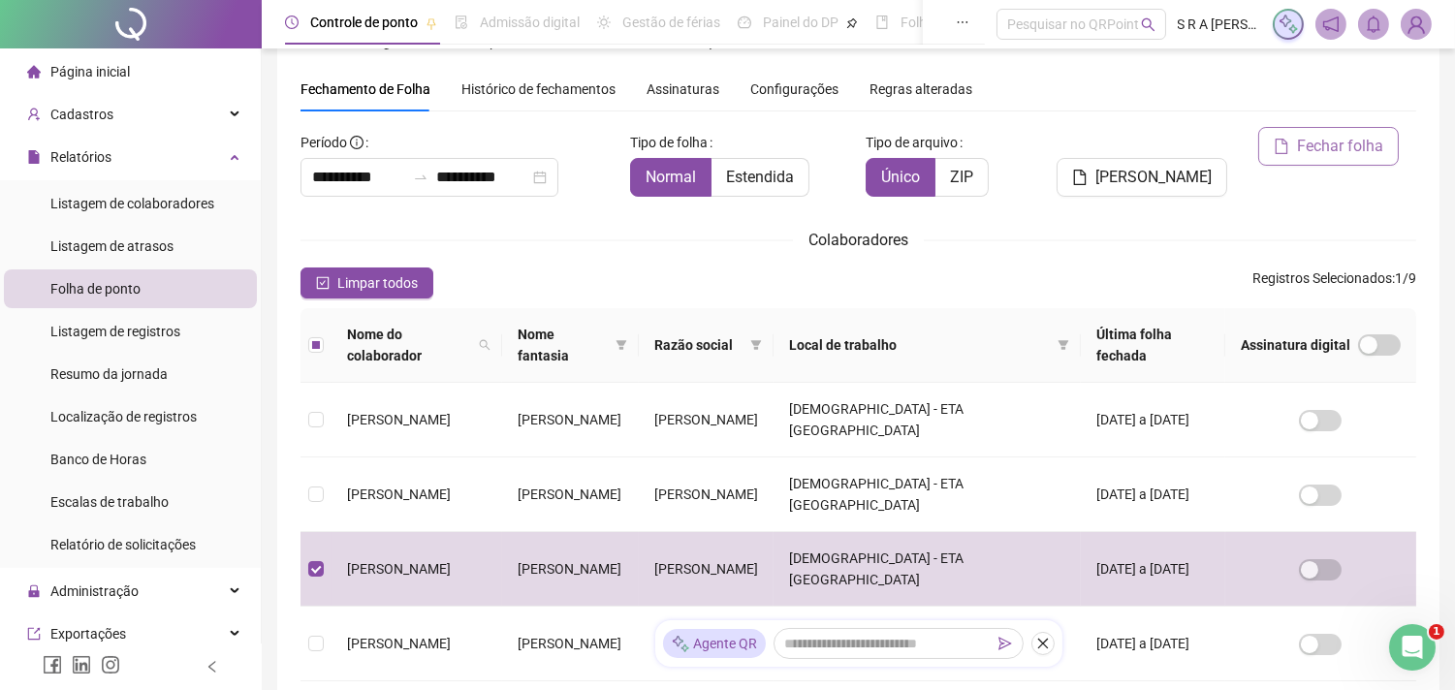
click at [1362, 142] on span "Fechar folha" at bounding box center [1340, 146] width 86 height 23
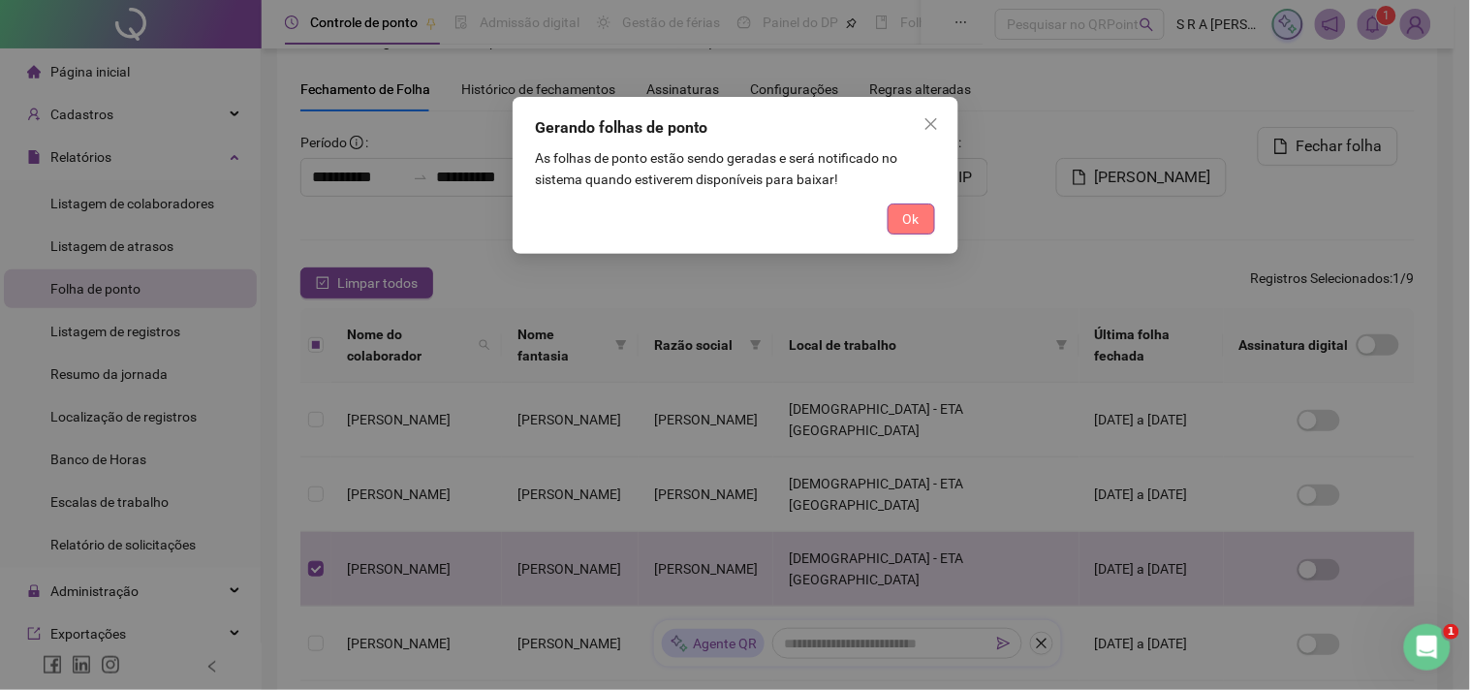
click at [932, 223] on button "Ok" at bounding box center [911, 219] width 47 height 31
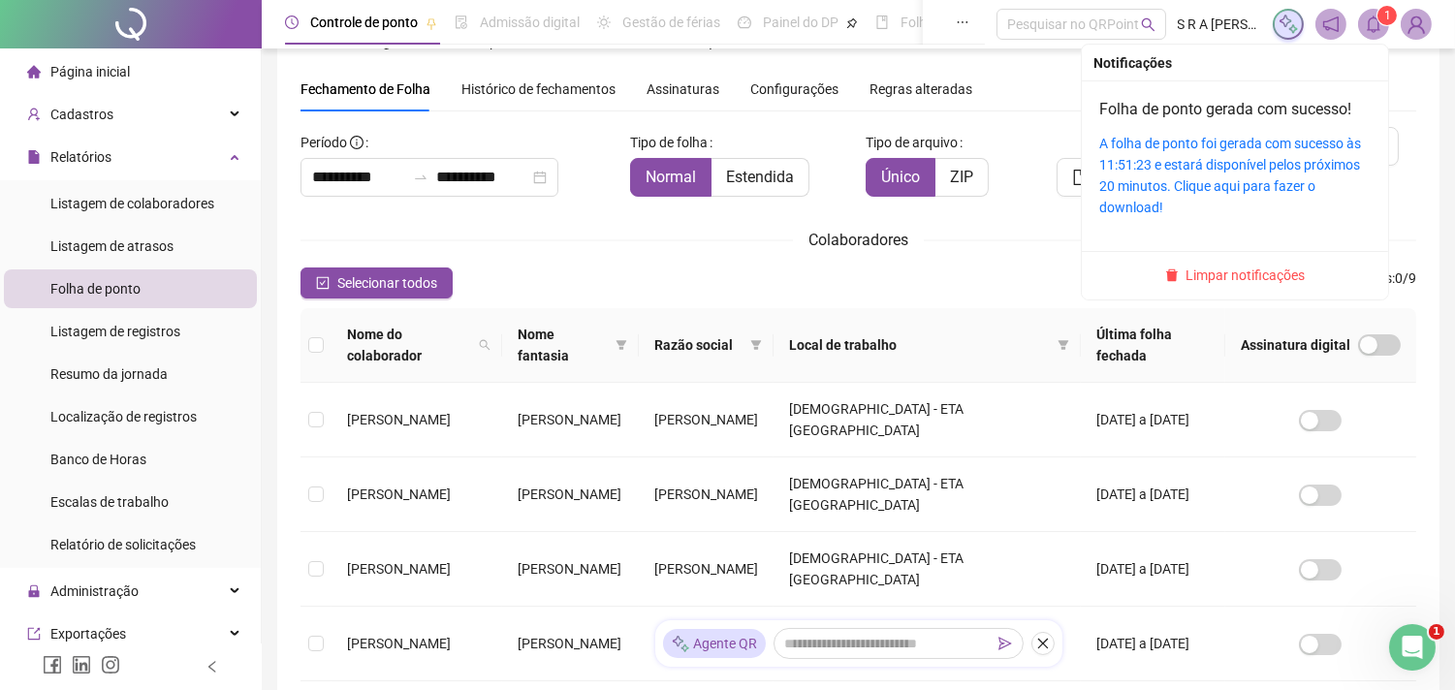
click at [1368, 24] on icon "bell" at bounding box center [1373, 24] width 17 height 17
click at [1178, 148] on link "A folha de ponto foi gerada com sucesso às 11:51:23 e estará disponível pelos p…" at bounding box center [1230, 175] width 262 height 79
click at [1285, 169] on link "A folha de ponto foi gerada com sucesso às 11:51:23 e estará disponível pelos p…" at bounding box center [1230, 175] width 262 height 79
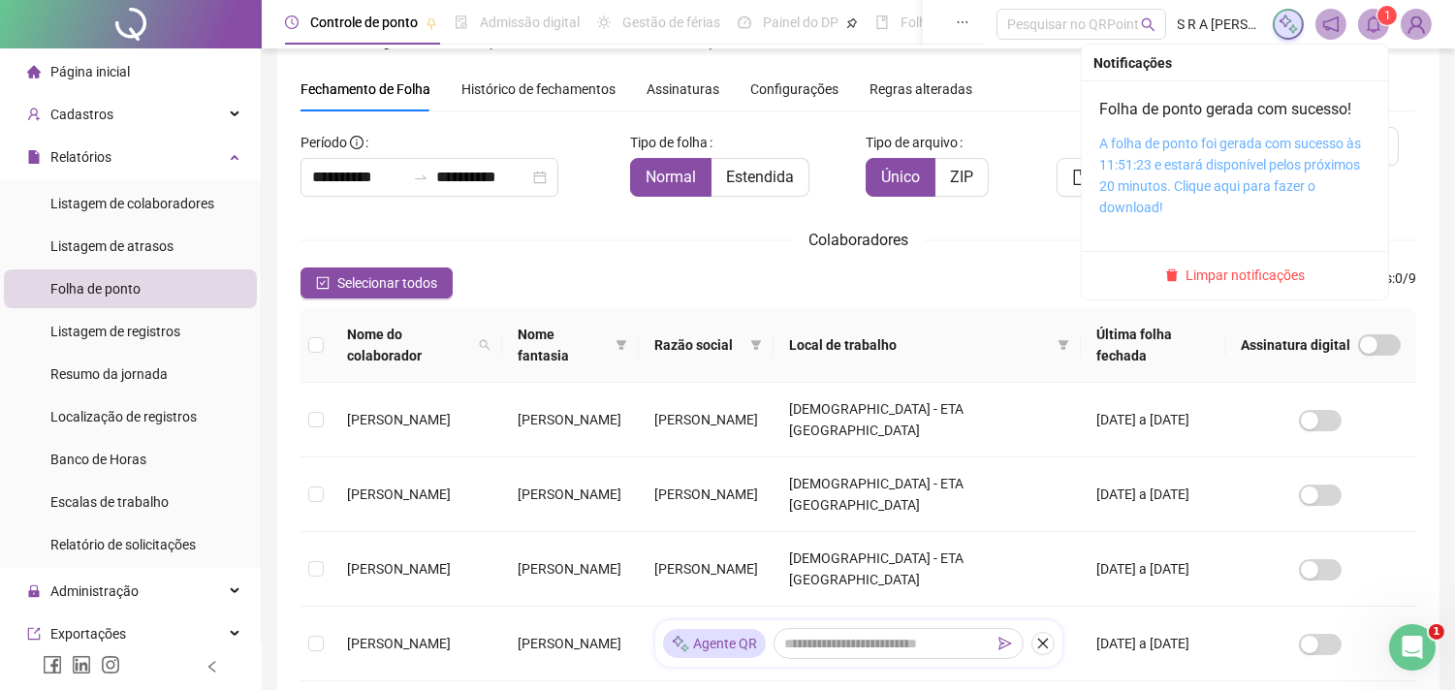
click at [1285, 169] on link "A folha de ponto foi gerada com sucesso às 11:51:23 e estará disponível pelos p…" at bounding box center [1230, 175] width 262 height 79
